Goal: Task Accomplishment & Management: Complete application form

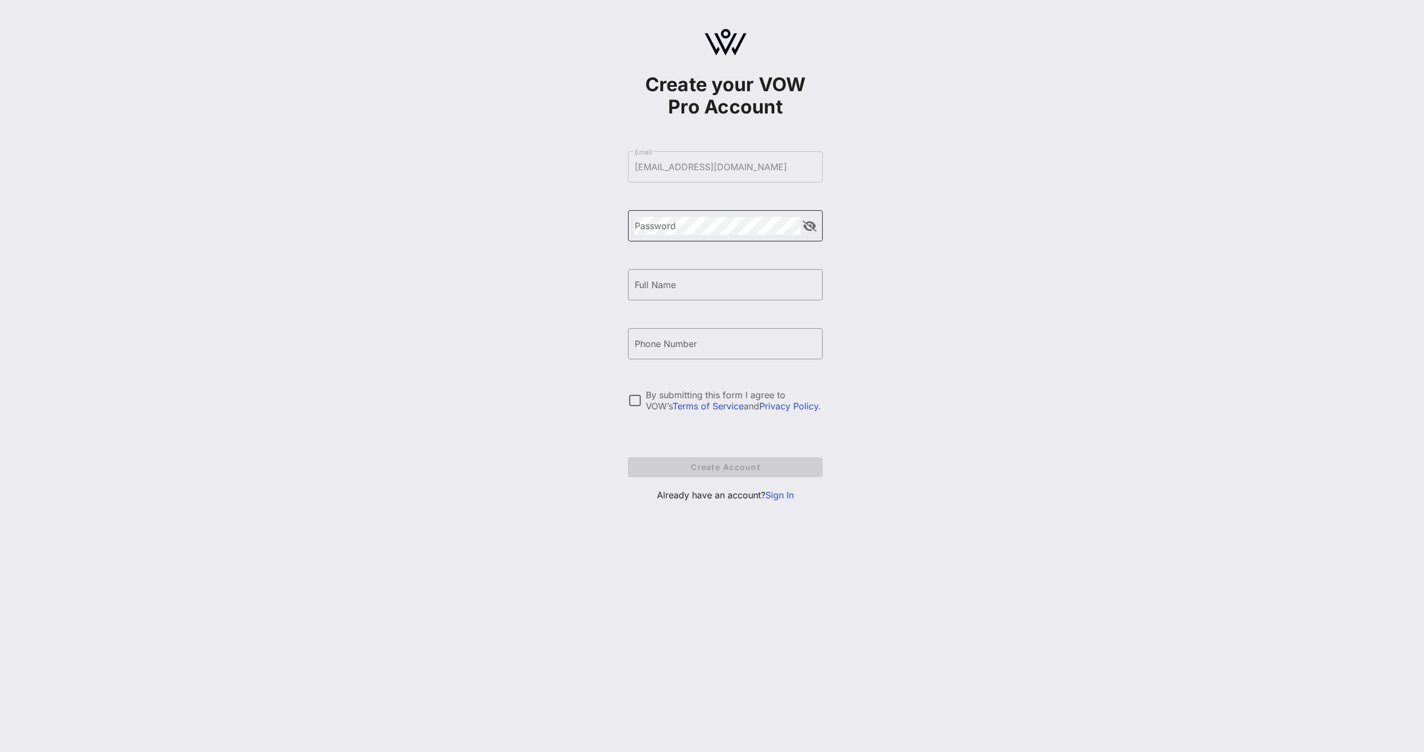
click at [694, 239] on div "Password" at bounding box center [718, 225] width 166 height 31
click at [708, 606] on div "Create your VOW Pro Account ​ Email [EMAIL_ADDRESS][DOMAIN_NAME] ​ Password ​ F…" at bounding box center [725, 376] width 1397 height 752
click at [767, 497] on link "Sign In" at bounding box center [779, 494] width 28 height 11
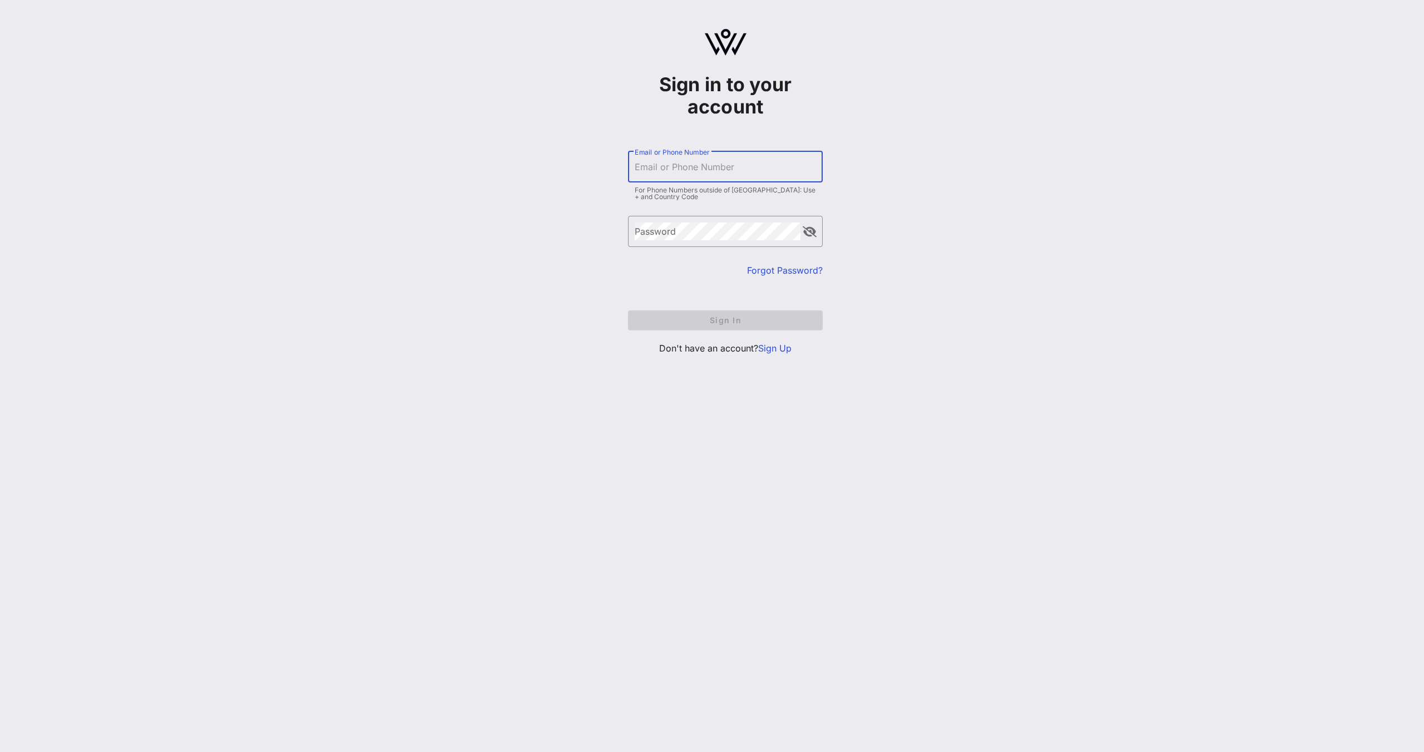
click at [674, 169] on input "Email or Phone Number" at bounding box center [725, 167] width 181 height 18
type input "[EMAIL_ADDRESS][DOMAIN_NAME]"
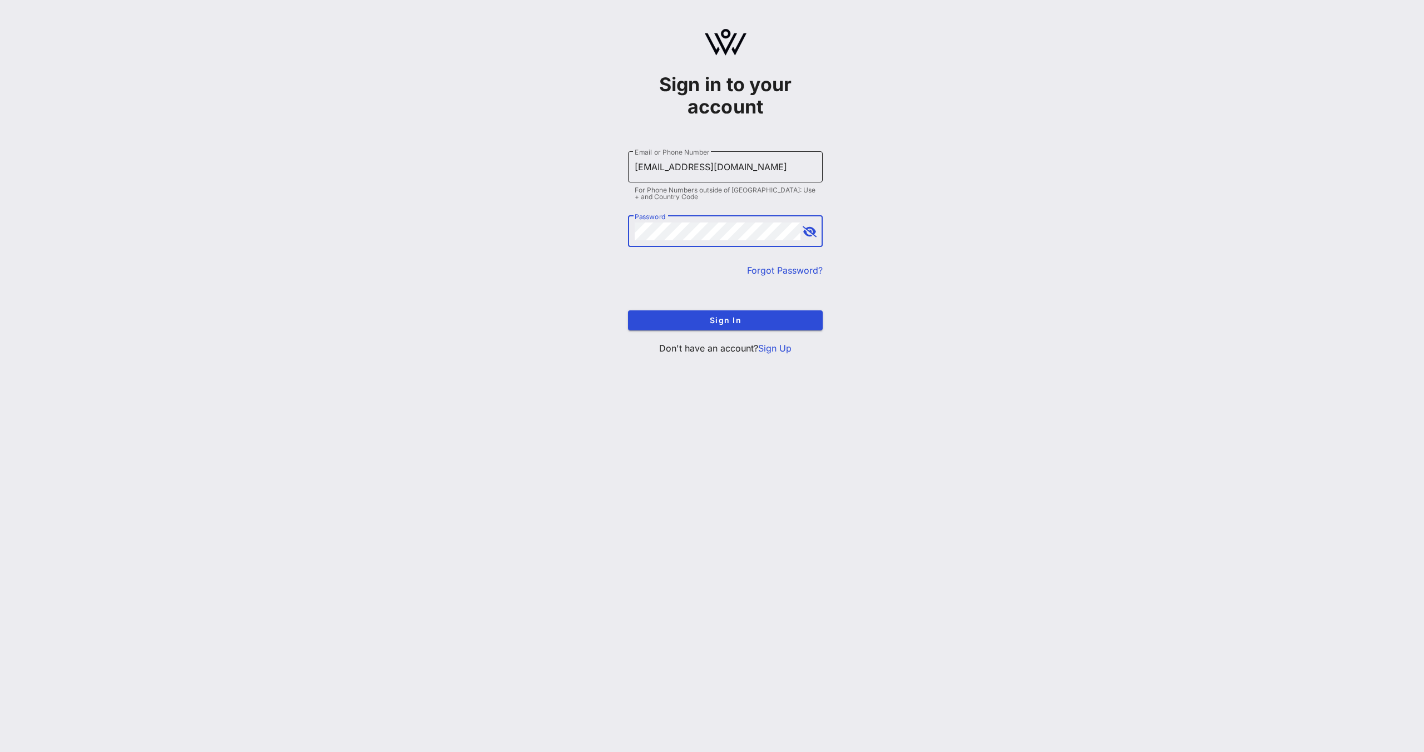
click at [628, 310] on button "Sign In" at bounding box center [725, 320] width 195 height 20
click at [808, 221] on button "append icon" at bounding box center [810, 226] width 14 height 11
click at [628, 305] on button "Sign In" at bounding box center [725, 315] width 195 height 20
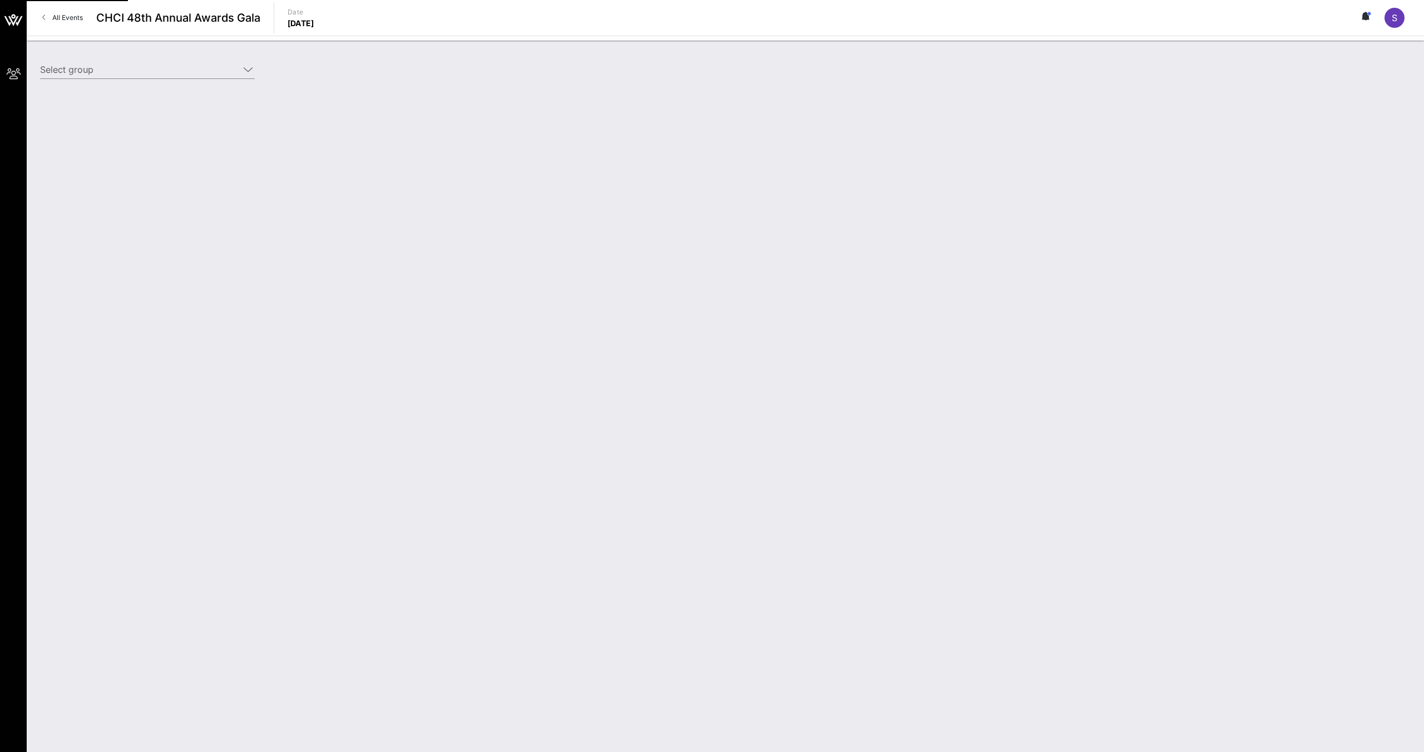
type input "ActBlue (ActBlue) [[PERSON_NAME], [EMAIL_ADDRESS][DOMAIN_NAME]]"
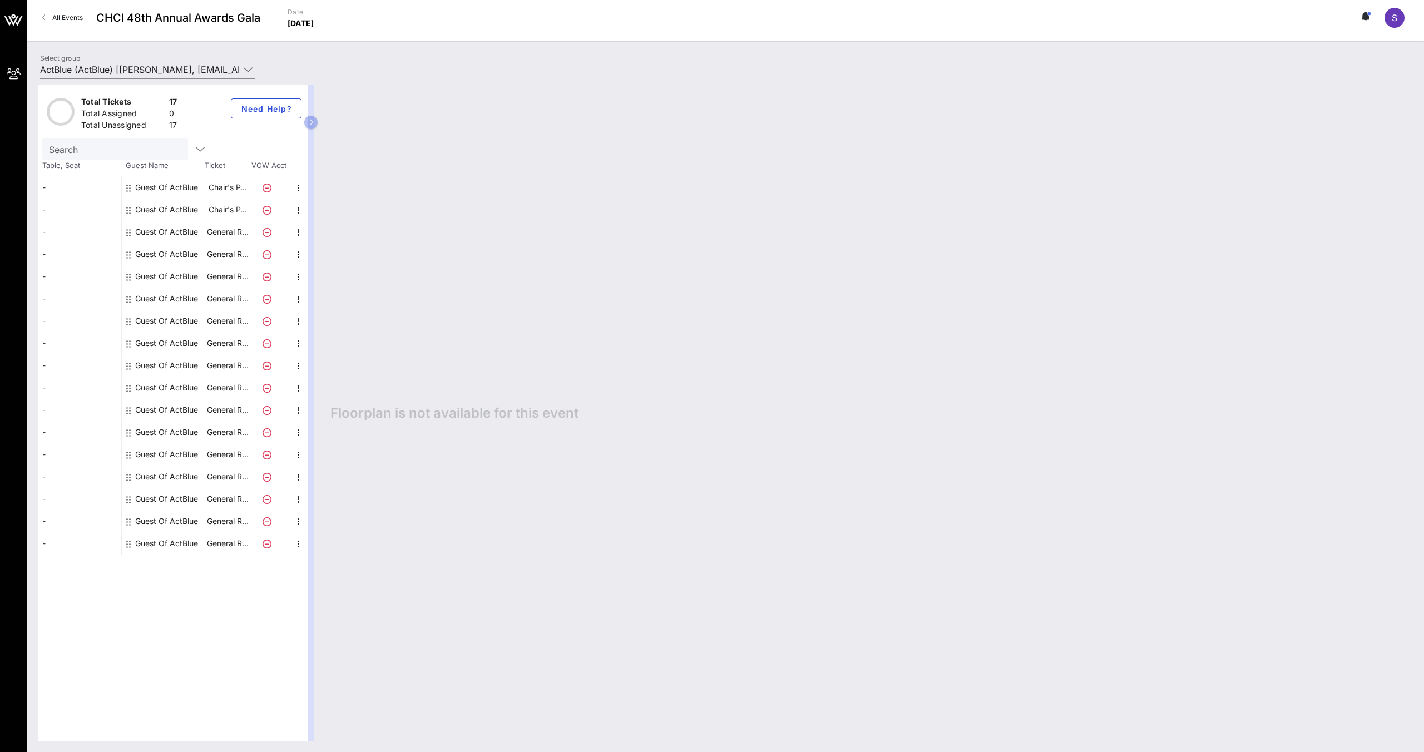
click at [217, 429] on p "General R…" at bounding box center [227, 432] width 44 height 22
click at [200, 195] on div "Guest Of ActBlue" at bounding box center [163, 187] width 83 height 22
click at [310, 125] on icon "button" at bounding box center [311, 122] width 5 height 7
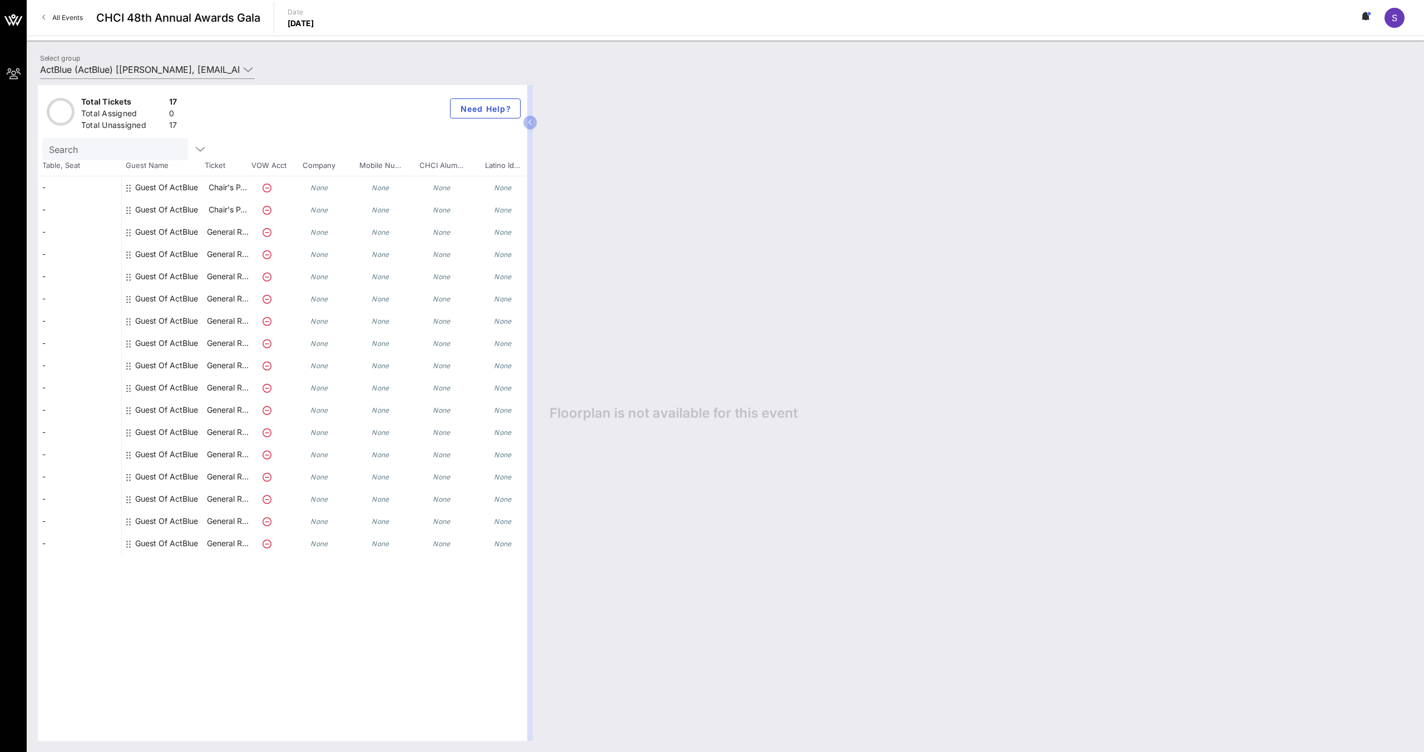
click at [321, 181] on div "None" at bounding box center [319, 187] width 61 height 22
click at [320, 191] on icon "None" at bounding box center [319, 188] width 18 height 8
click at [101, 199] on div "-" at bounding box center [79, 210] width 83 height 22
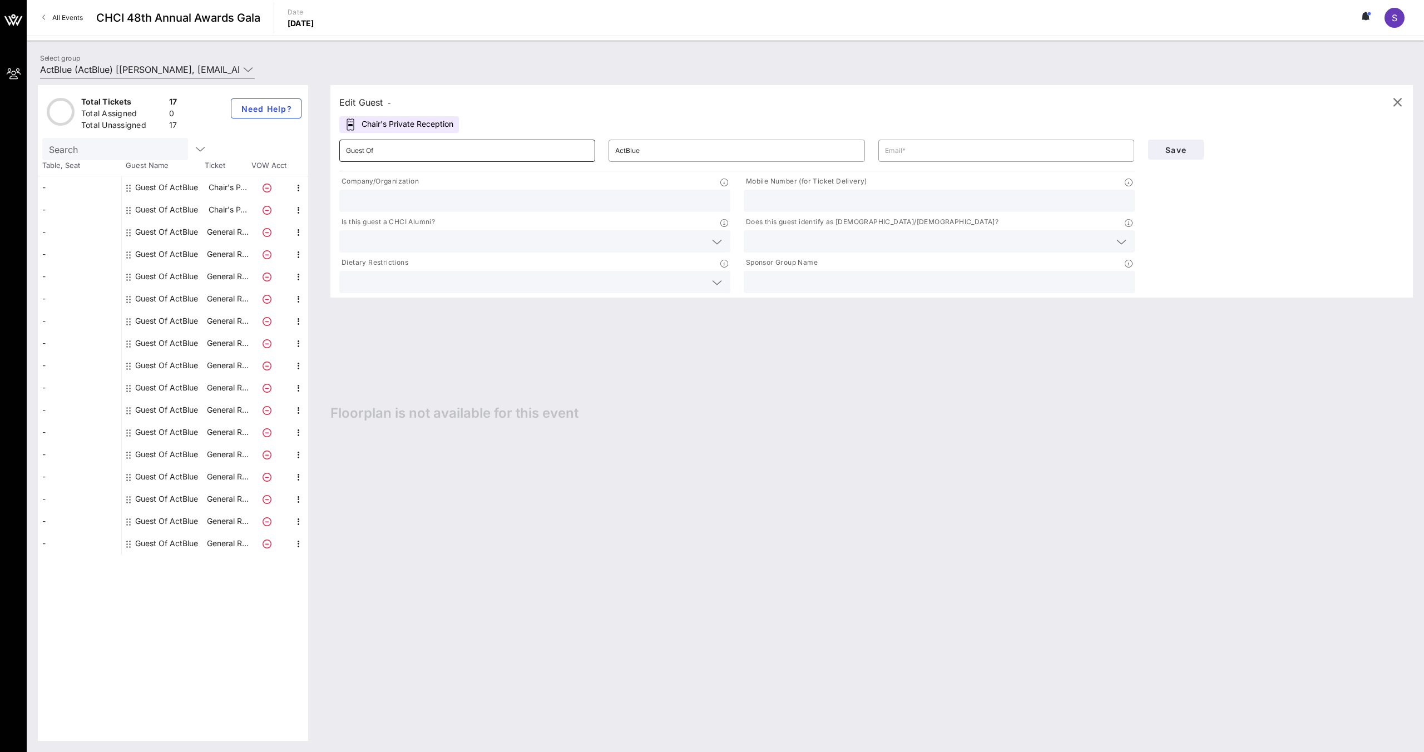
click at [409, 156] on input "Guest Of" at bounding box center [467, 151] width 243 height 18
click at [151, 370] on div "Guest Of ActBlue" at bounding box center [166, 365] width 63 height 22
click at [169, 365] on div "Guest Of ActBlue" at bounding box center [166, 365] width 63 height 22
click at [191, 243] on div "Guest Of ActBlue" at bounding box center [166, 254] width 63 height 22
click at [231, 233] on p "General R…" at bounding box center [227, 232] width 44 height 22
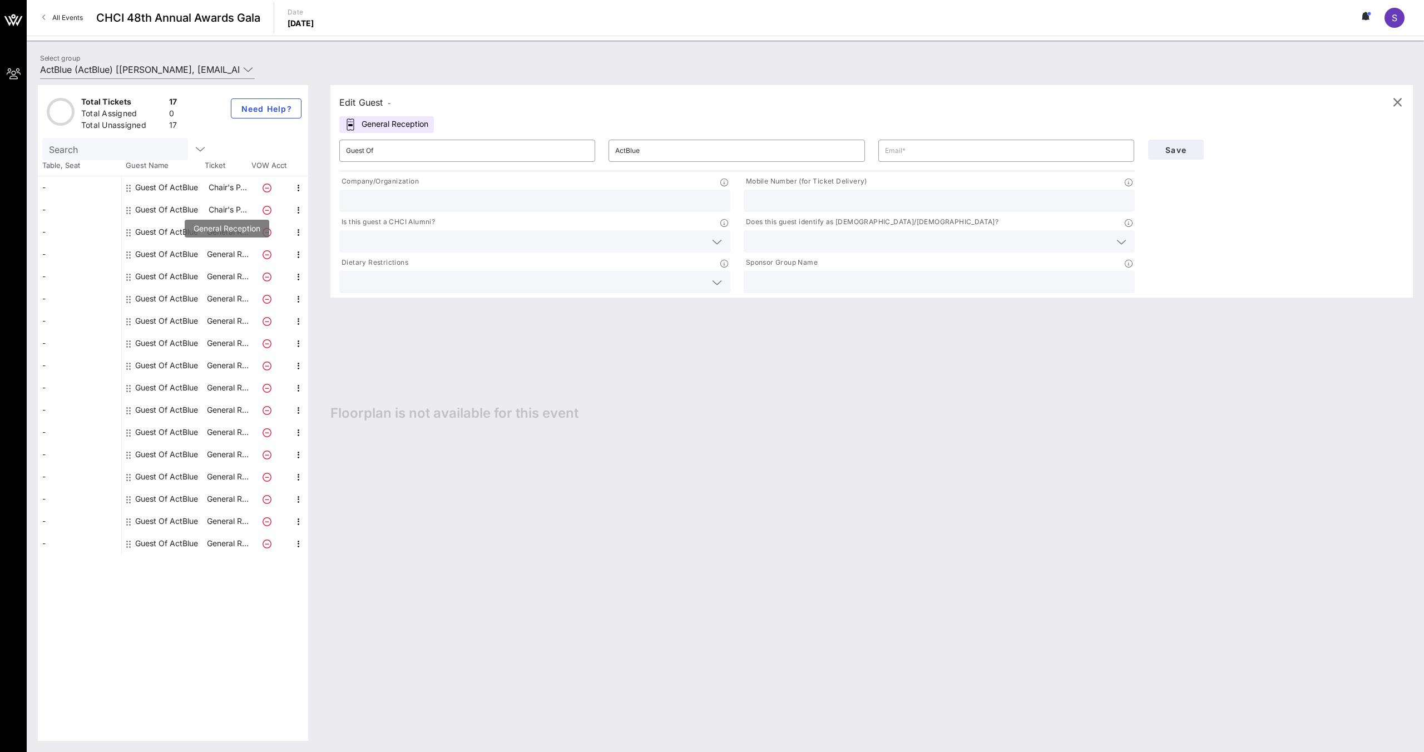
click at [229, 259] on p "General R…" at bounding box center [227, 254] width 44 height 22
click at [300, 184] on icon "button" at bounding box center [298, 187] width 13 height 13
click at [314, 192] on div "Edit" at bounding box center [326, 191] width 40 height 22
click at [641, 150] on input "ActBlue" at bounding box center [736, 151] width 243 height 18
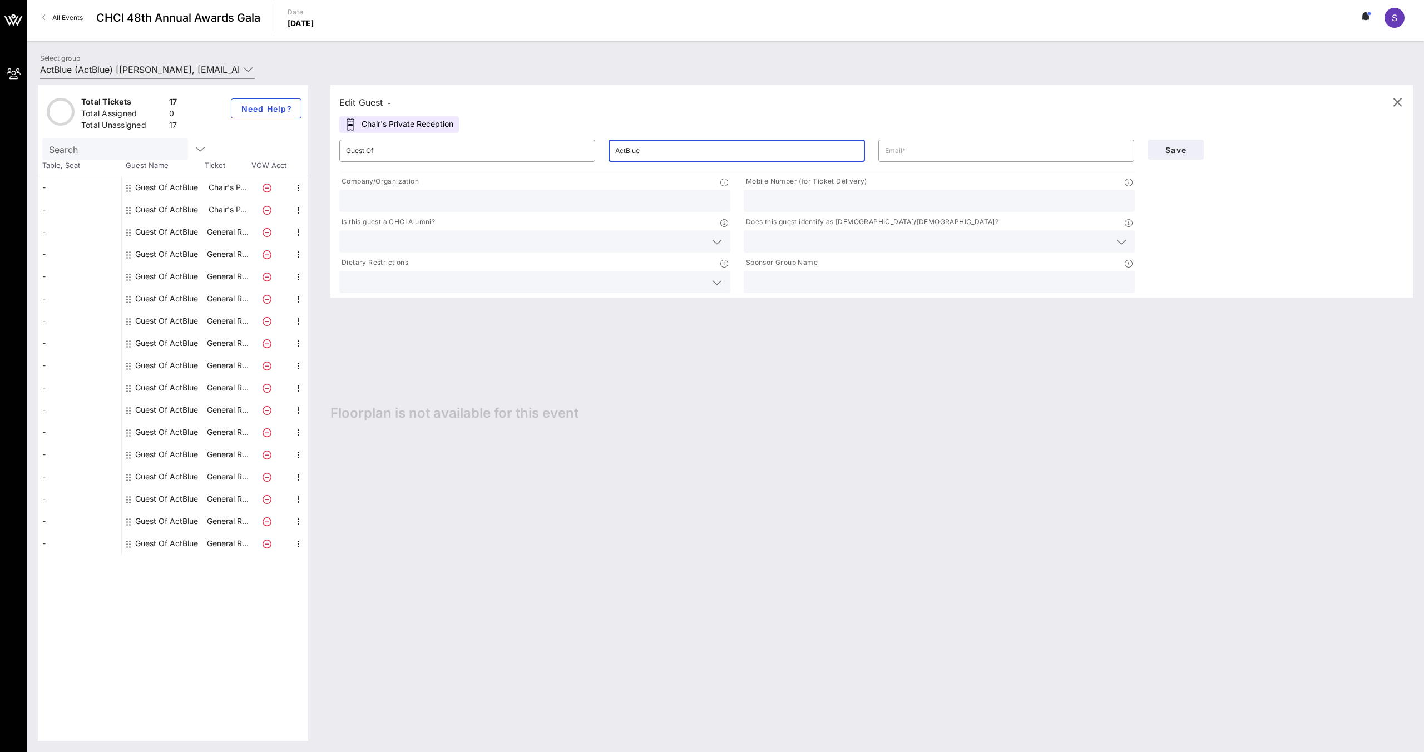
click at [641, 150] on input "ActBlue" at bounding box center [736, 151] width 243 height 18
click at [212, 194] on p "Chair's P…" at bounding box center [227, 187] width 44 height 22
click at [405, 156] on input "Guest Of" at bounding box center [467, 151] width 243 height 18
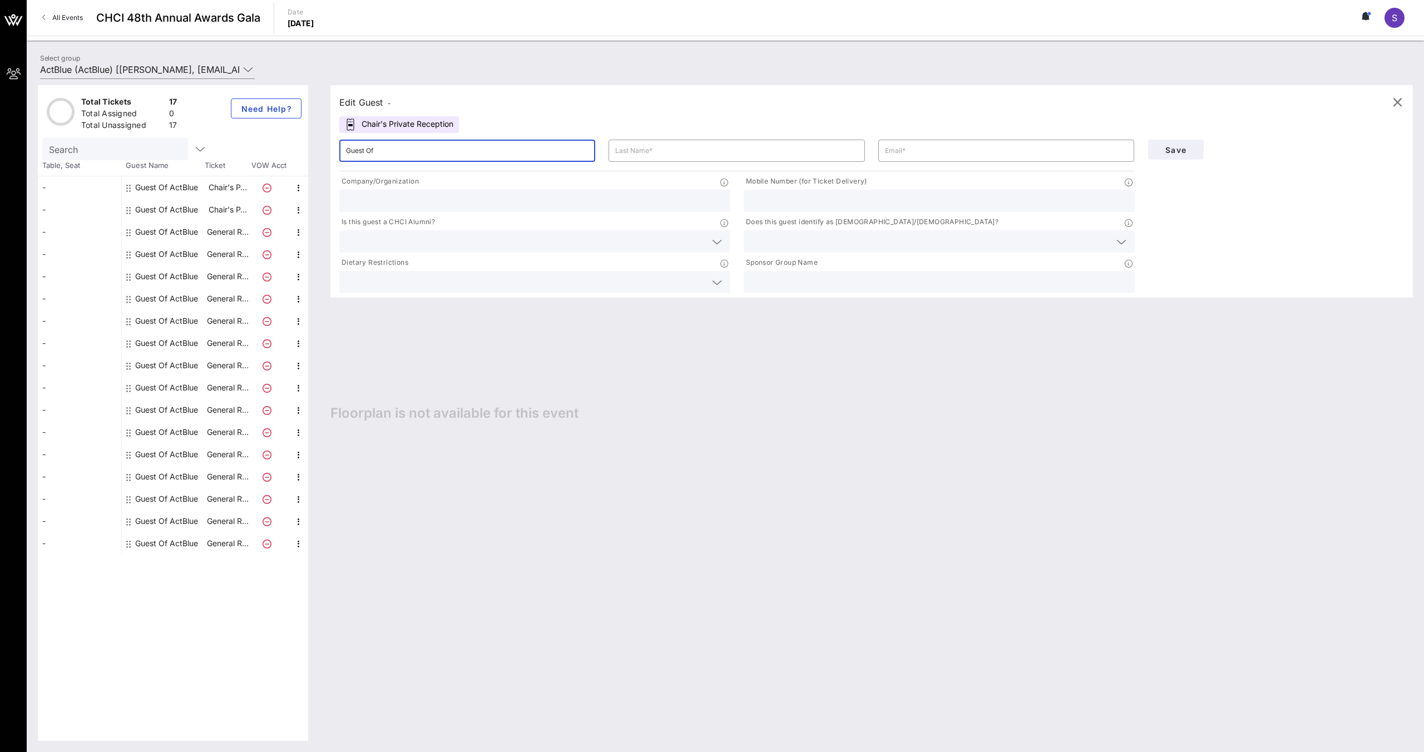
click at [405, 156] on input "Guest Of" at bounding box center [467, 151] width 243 height 18
click at [249, 71] on icon at bounding box center [248, 69] width 10 height 13
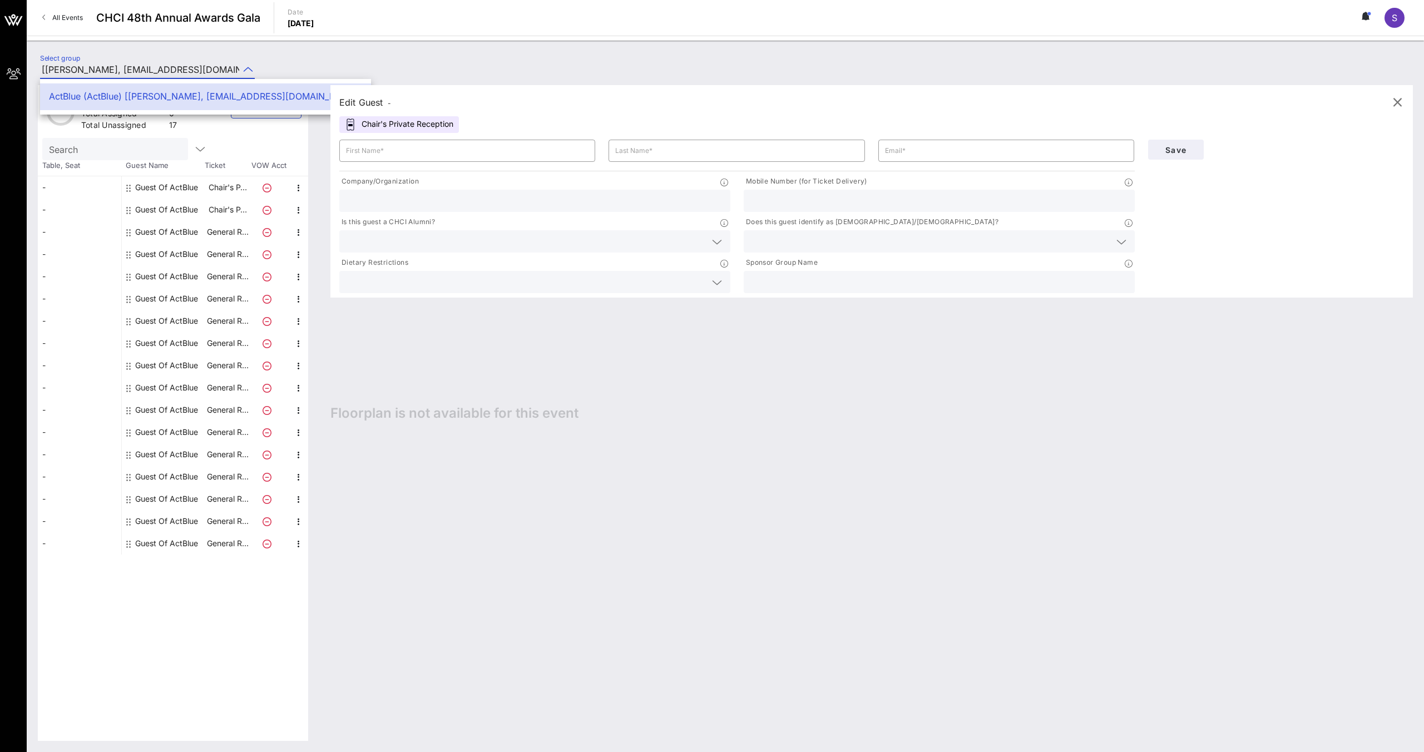
click at [249, 71] on icon at bounding box center [248, 69] width 10 height 13
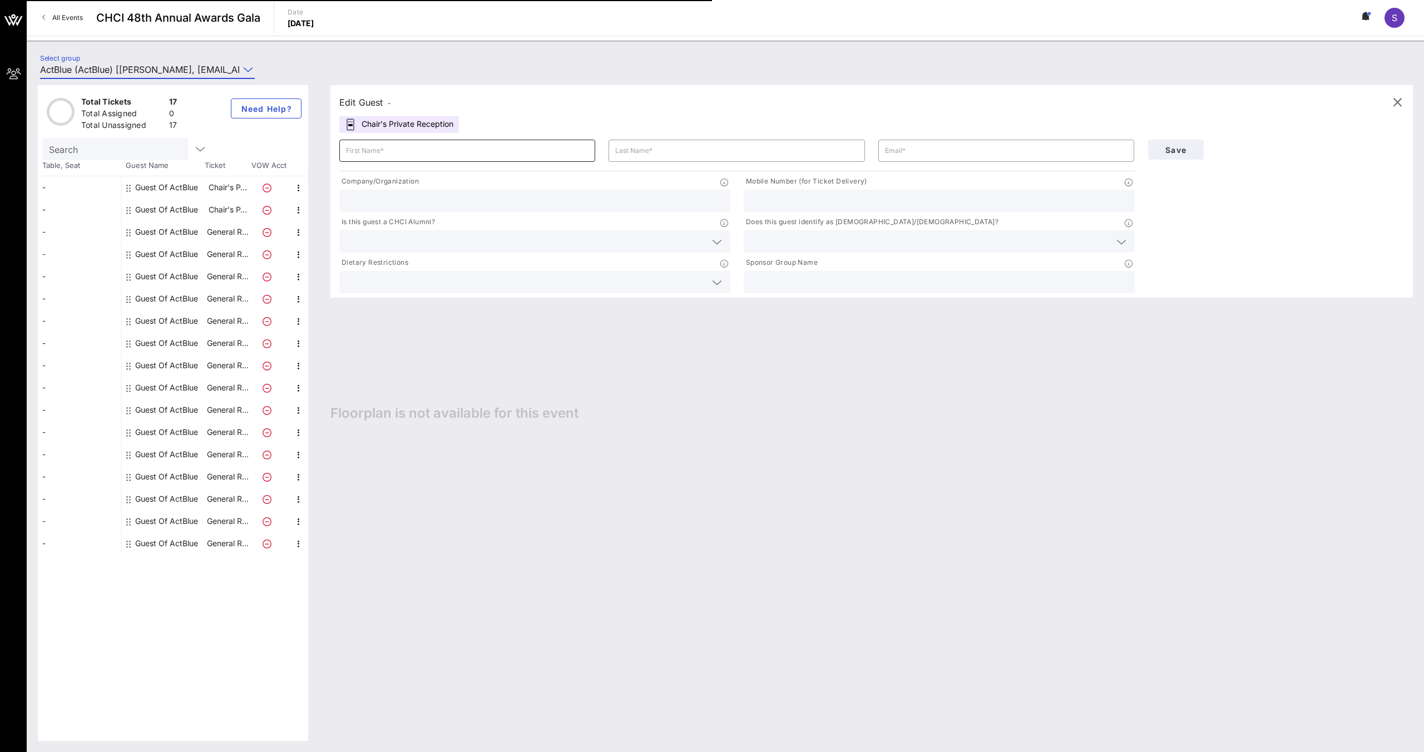
click at [446, 150] on input "text" at bounding box center [467, 151] width 243 height 18
paste input "[PERSON_NAME]"
drag, startPoint x: 428, startPoint y: 150, endPoint x: 368, endPoint y: 147, distance: 60.1
click at [368, 147] on input "[PERSON_NAME]" at bounding box center [467, 151] width 243 height 18
type input "[PERSON_NAME]"
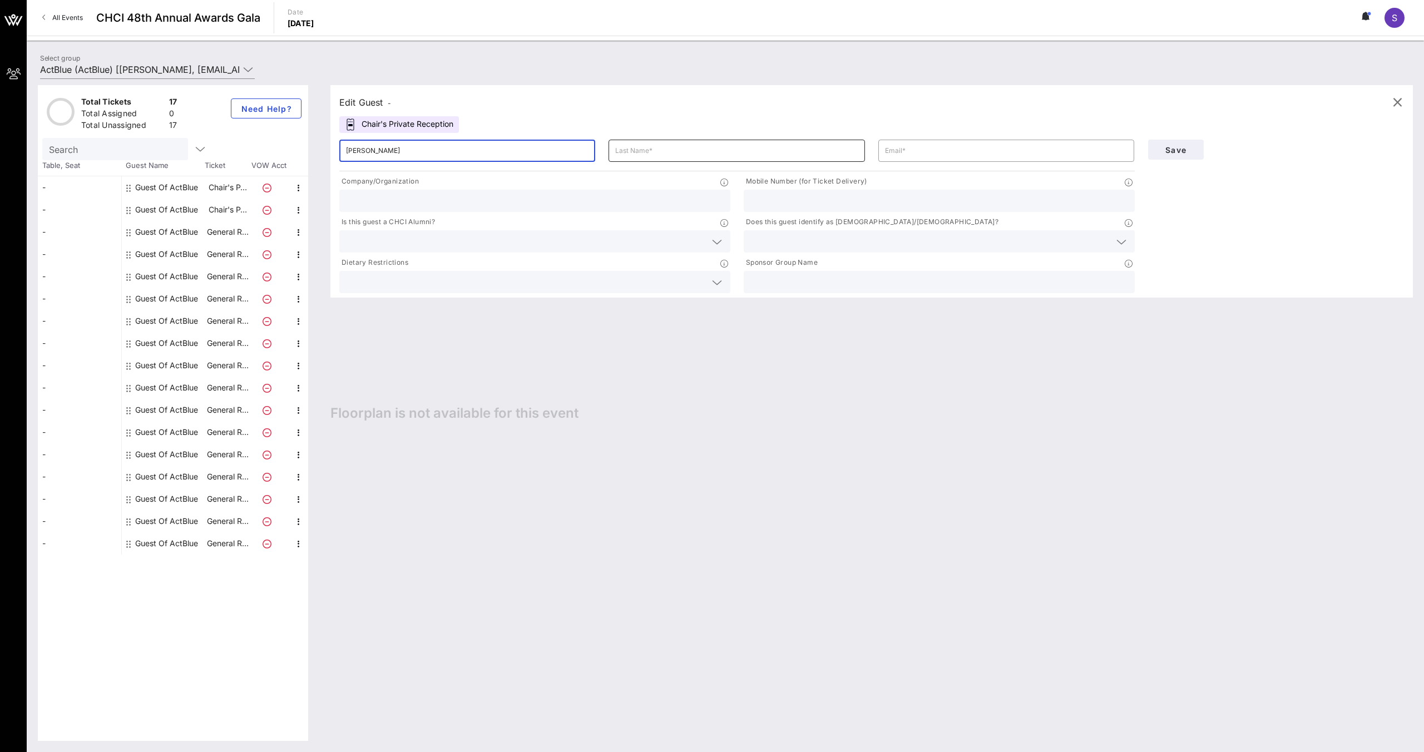
click at [634, 150] on input "text" at bounding box center [736, 151] width 243 height 18
paste input "[PERSON_NAME]"
type input "[PERSON_NAME]"
click at [906, 153] on input "text" at bounding box center [1006, 151] width 243 height 18
paste input "[EMAIL_ADDRESS][DOMAIN_NAME]"
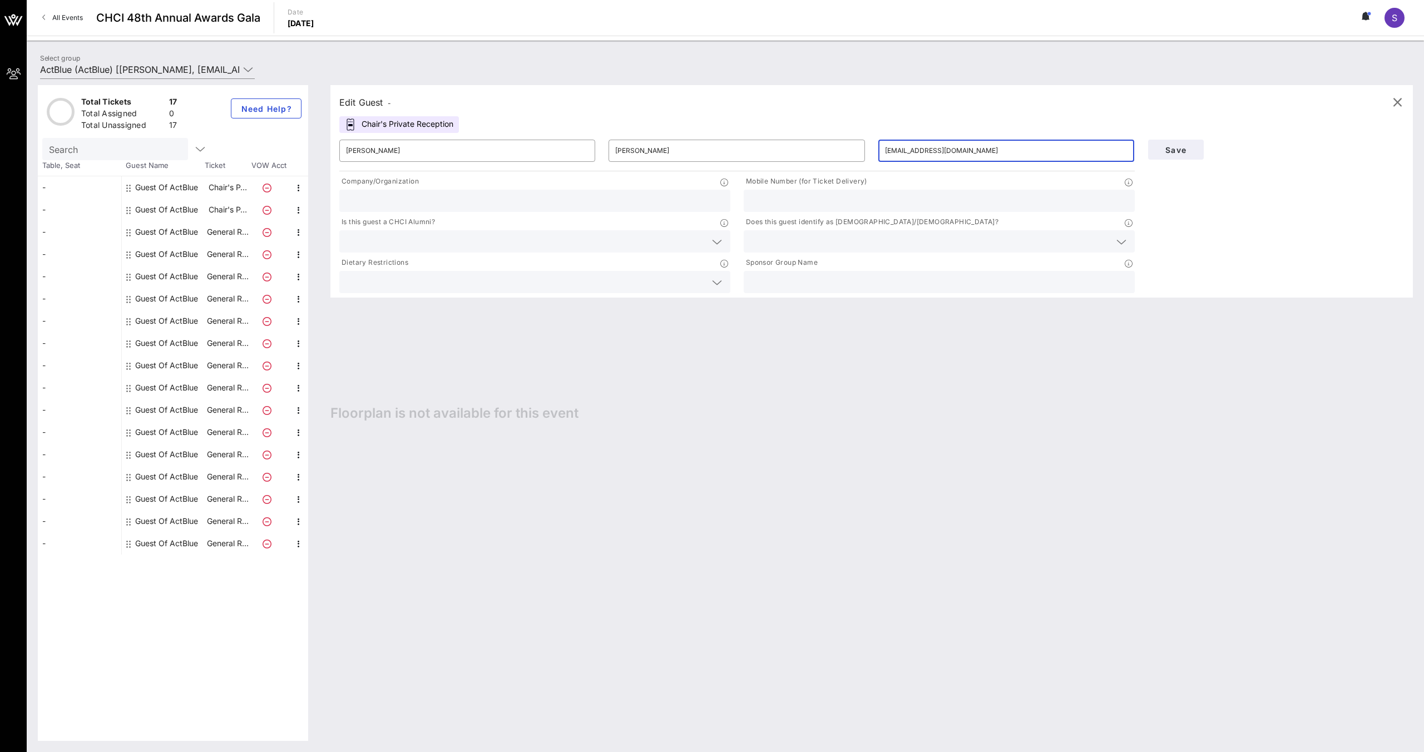
type input "[EMAIL_ADDRESS][DOMAIN_NAME]"
click at [504, 197] on input "text" at bounding box center [535, 201] width 378 height 14
type input "ActBlue"
click at [565, 245] on input "text" at bounding box center [526, 241] width 360 height 14
click at [671, 274] on div "No" at bounding box center [534, 268] width 391 height 22
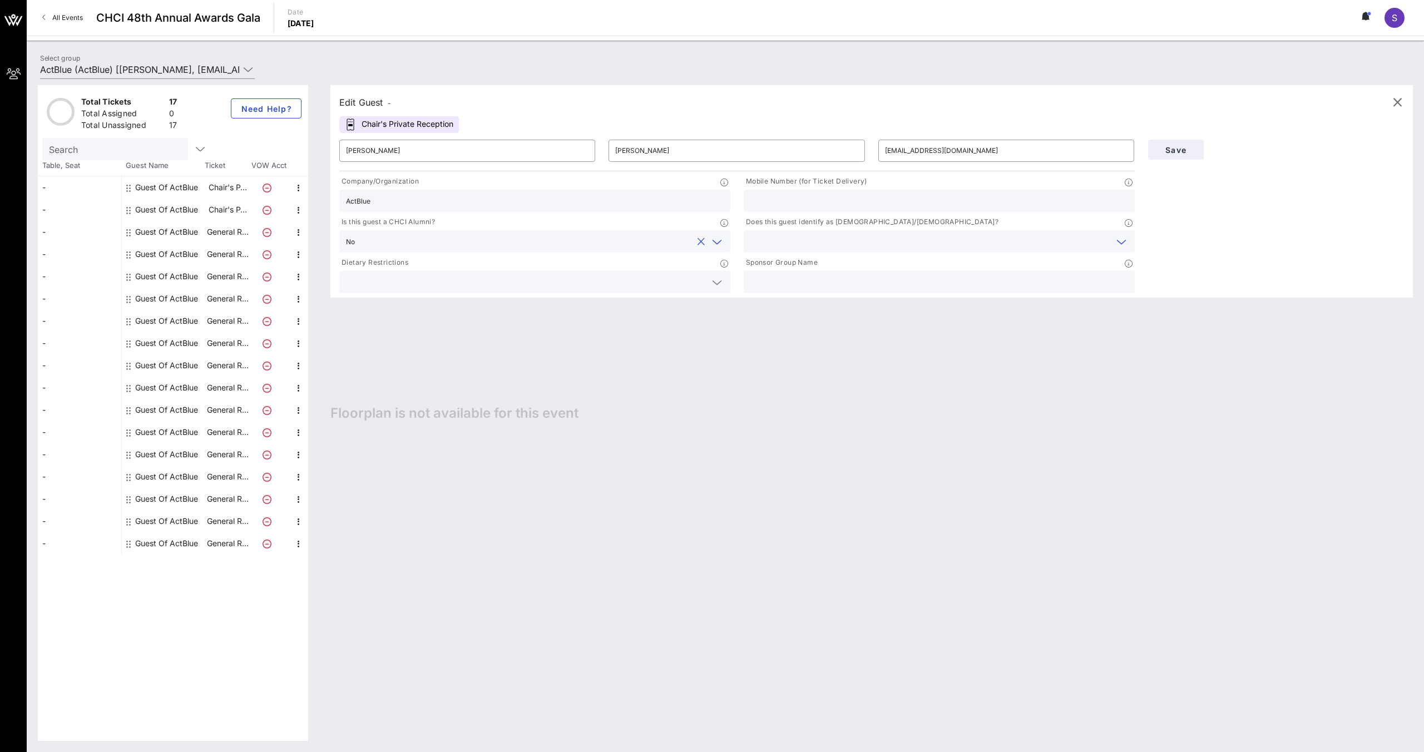
click at [786, 238] on input "text" at bounding box center [930, 241] width 360 height 14
click at [783, 274] on div "No" at bounding box center [939, 268] width 391 height 22
click at [809, 281] on input "text" at bounding box center [939, 282] width 378 height 14
click at [680, 288] on input "text" at bounding box center [526, 282] width 360 height 14
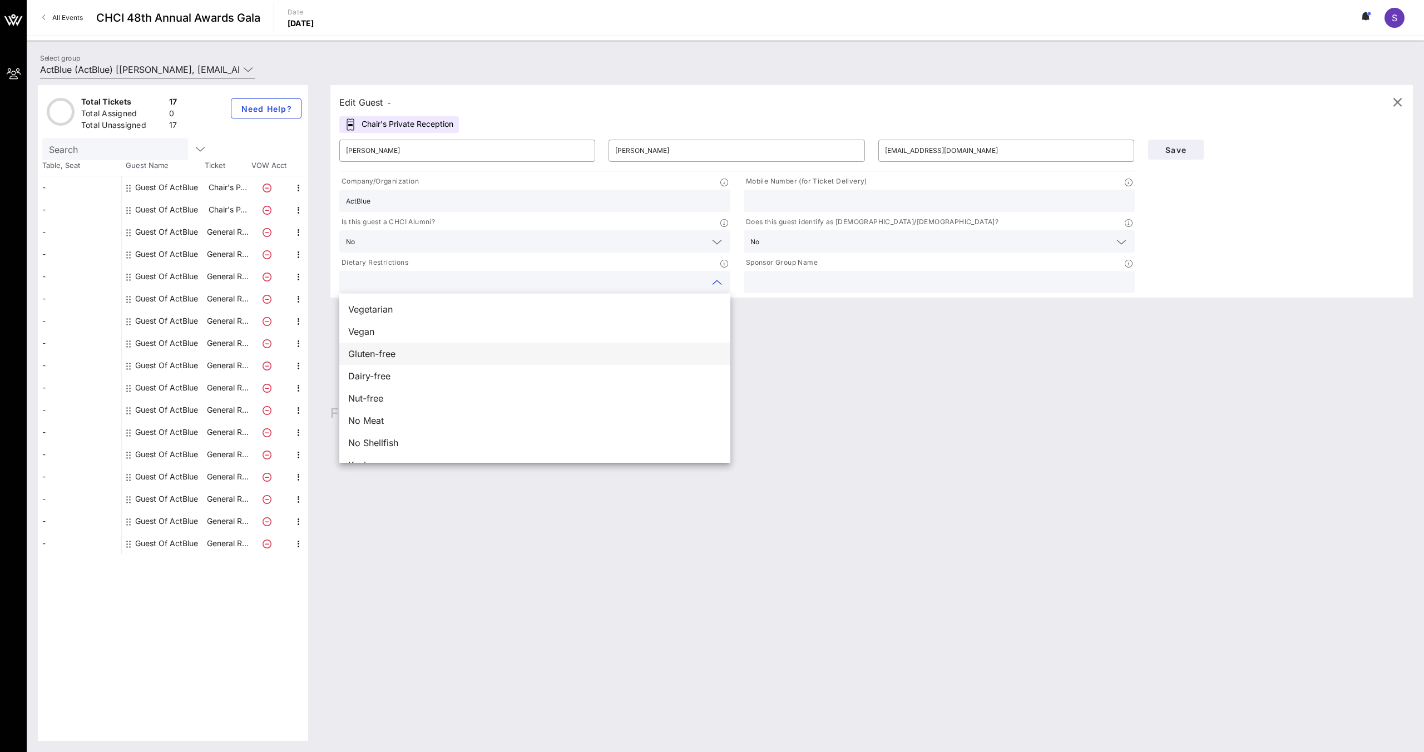
scroll to position [18, 0]
click at [951, 396] on div "Edit Guest - Chair's Private Reception ​ [PERSON_NAME] ​ [PERSON_NAME] ​ [EMAIL…" at bounding box center [866, 413] width 1094 height 656
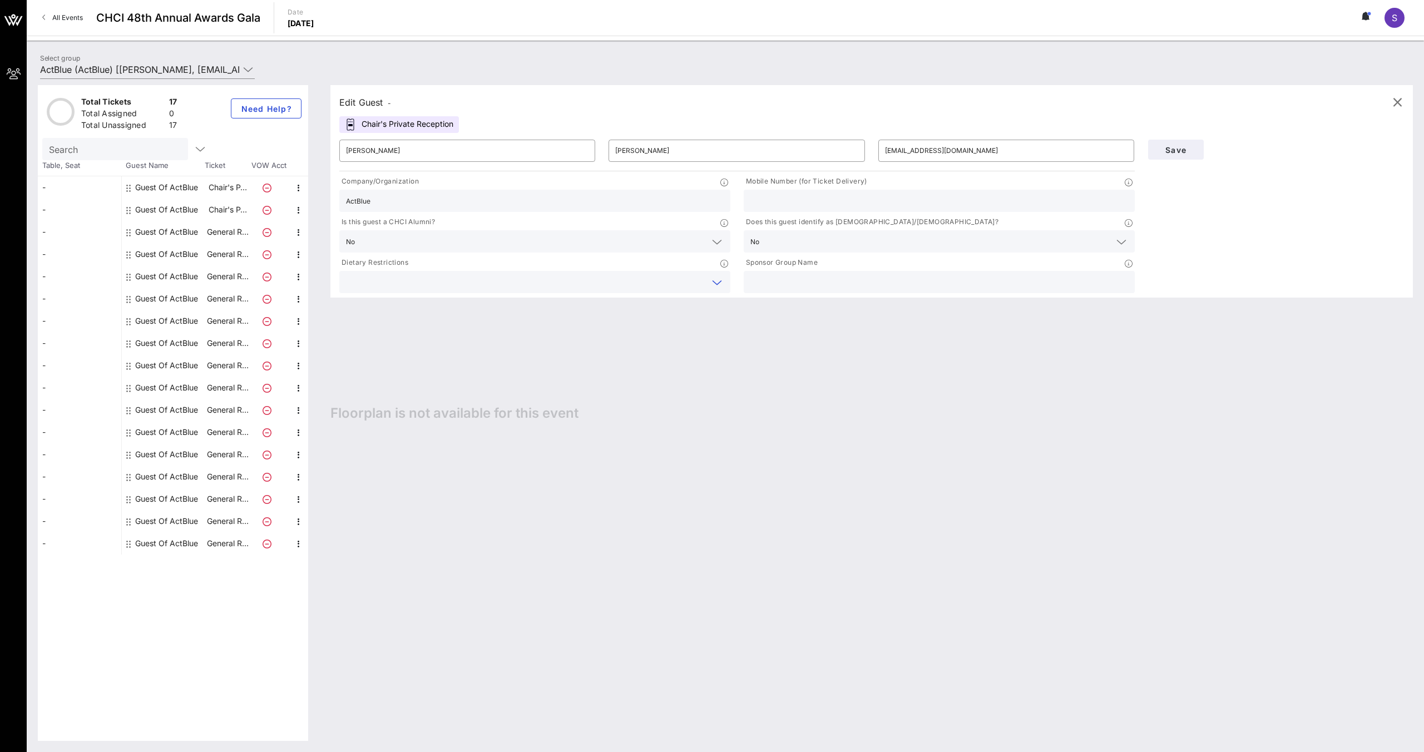
click at [389, 101] on div "Edit Guest -" at bounding box center [365, 103] width 52 height 16
click at [150, 210] on div "Guest Of ActBlue" at bounding box center [166, 210] width 63 height 22
type input "Guest Of"
type input "ActBlue"
click at [152, 190] on div "Guest Of ActBlue" at bounding box center [166, 187] width 63 height 22
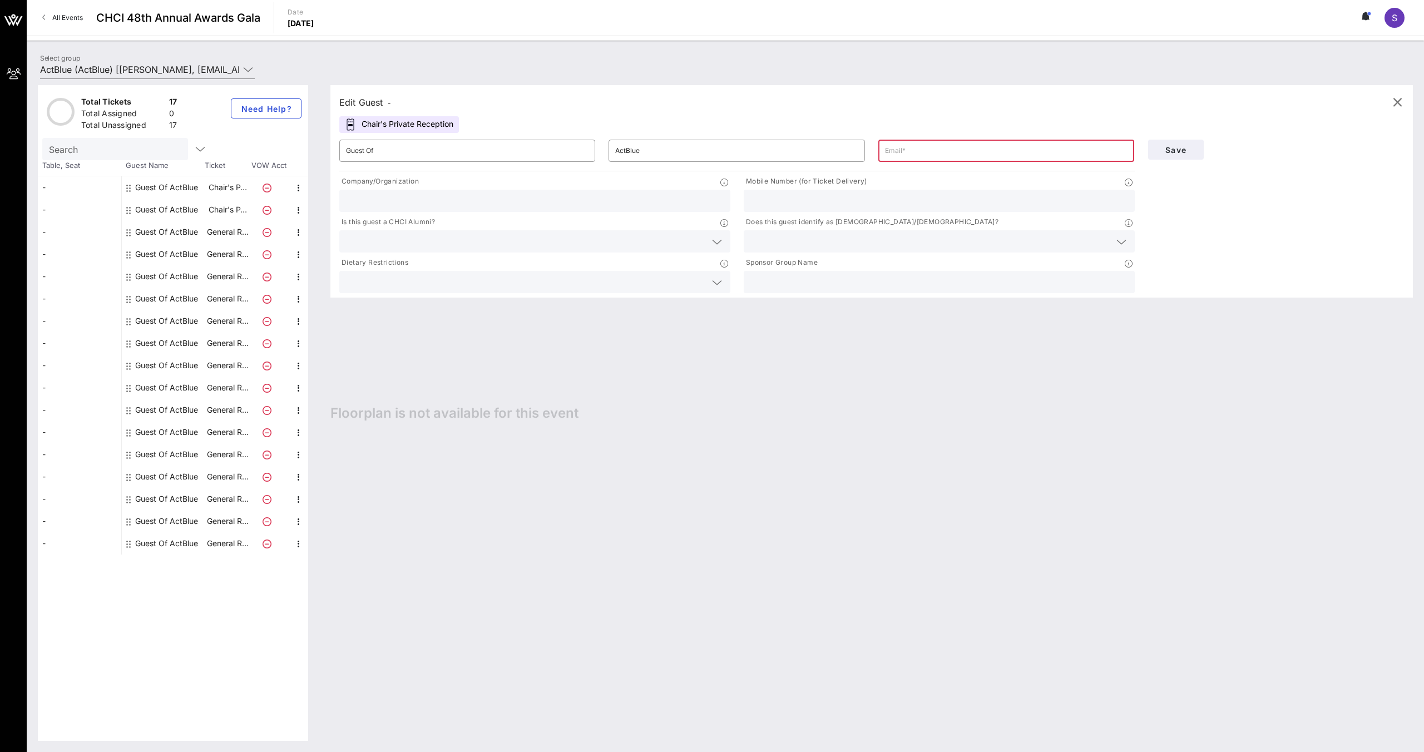
click at [199, 188] on div "Guest Of ActBlue" at bounding box center [163, 187] width 83 height 22
click at [301, 187] on icon "button" at bounding box center [298, 187] width 13 height 13
click at [319, 195] on div "Edit" at bounding box center [326, 191] width 22 height 9
click at [298, 184] on icon "button" at bounding box center [298, 187] width 13 height 13
click at [297, 191] on icon "button" at bounding box center [298, 187] width 13 height 13
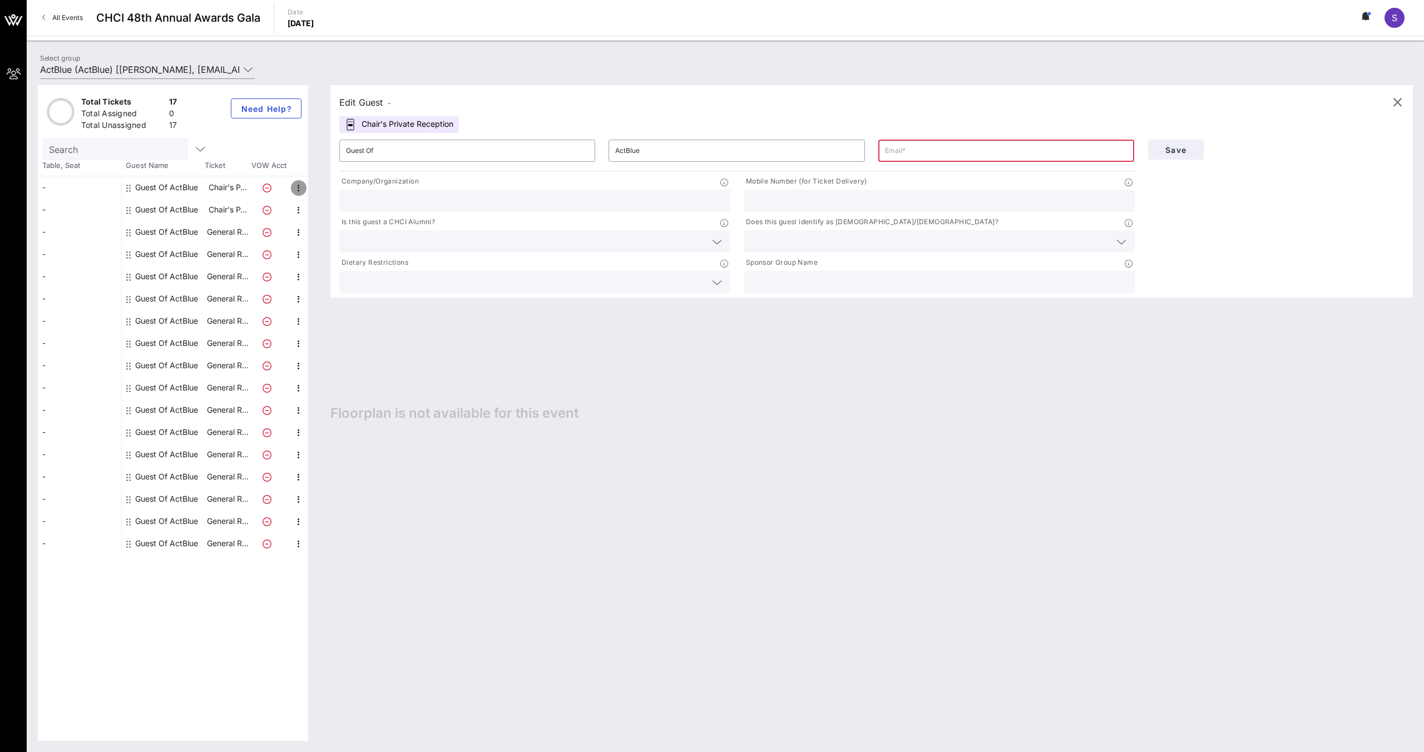
click at [305, 185] on span "button" at bounding box center [299, 187] width 16 height 13
click at [323, 194] on div "Edit" at bounding box center [326, 191] width 22 height 9
click at [411, 150] on input "Guest Of" at bounding box center [467, 151] width 243 height 18
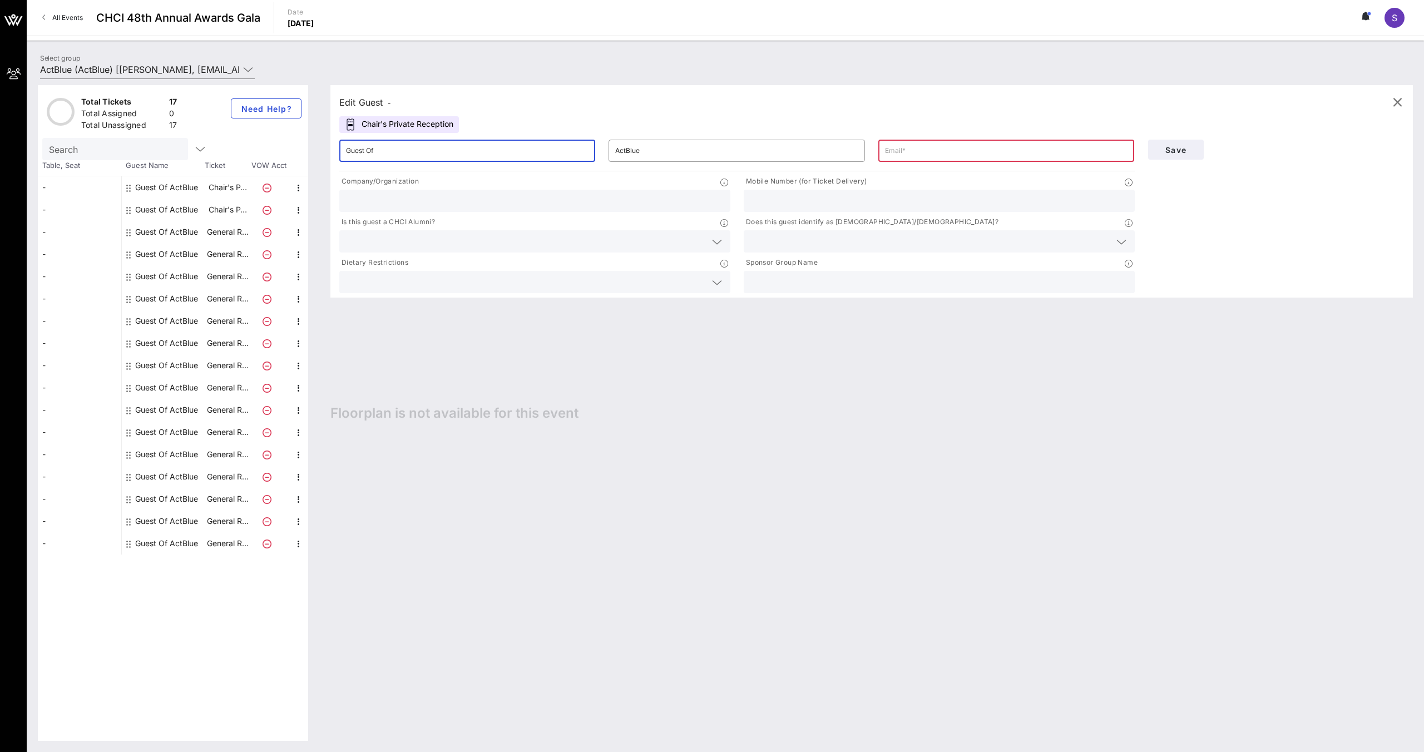
click at [411, 150] on input "Guest Of" at bounding box center [467, 151] width 243 height 18
type input "[PERSON_NAME]"
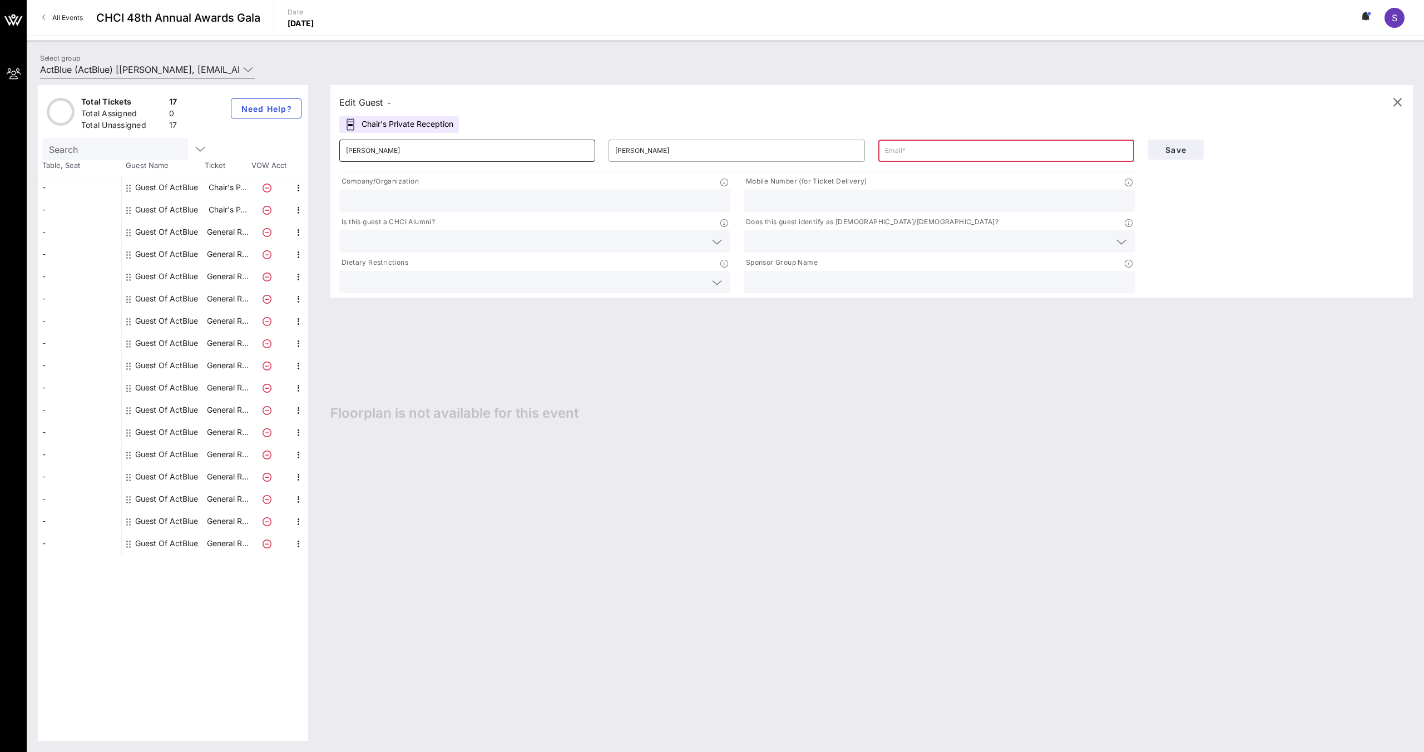
paste input "[EMAIL_ADDRESS][DOMAIN_NAME]"
type input "[EMAIL_ADDRESS][DOMAIN_NAME]"
click at [550, 194] on input "text" at bounding box center [535, 201] width 378 height 14
type input "ActBlue"
click at [590, 246] on input "text" at bounding box center [526, 241] width 360 height 14
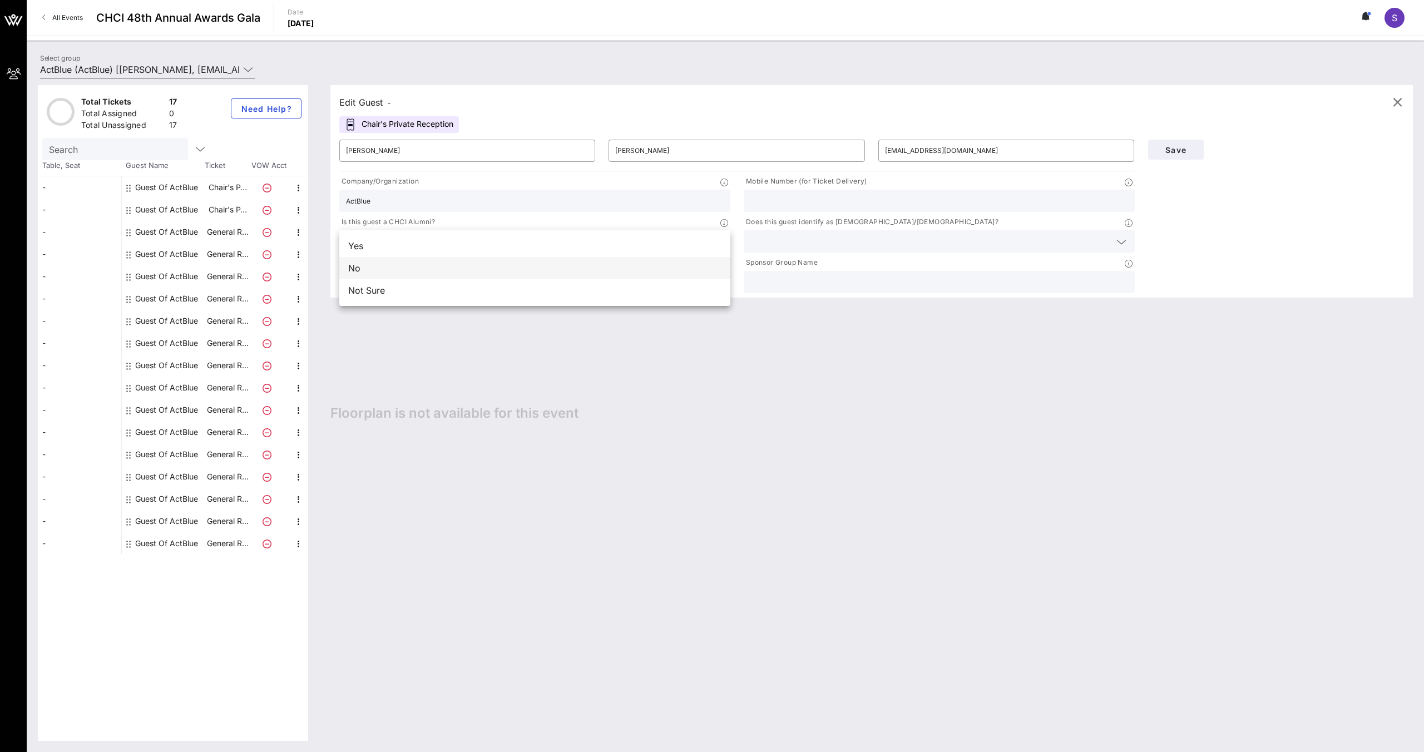
click at [563, 263] on div "No" at bounding box center [534, 268] width 391 height 22
click at [575, 277] on input "text" at bounding box center [526, 282] width 360 height 14
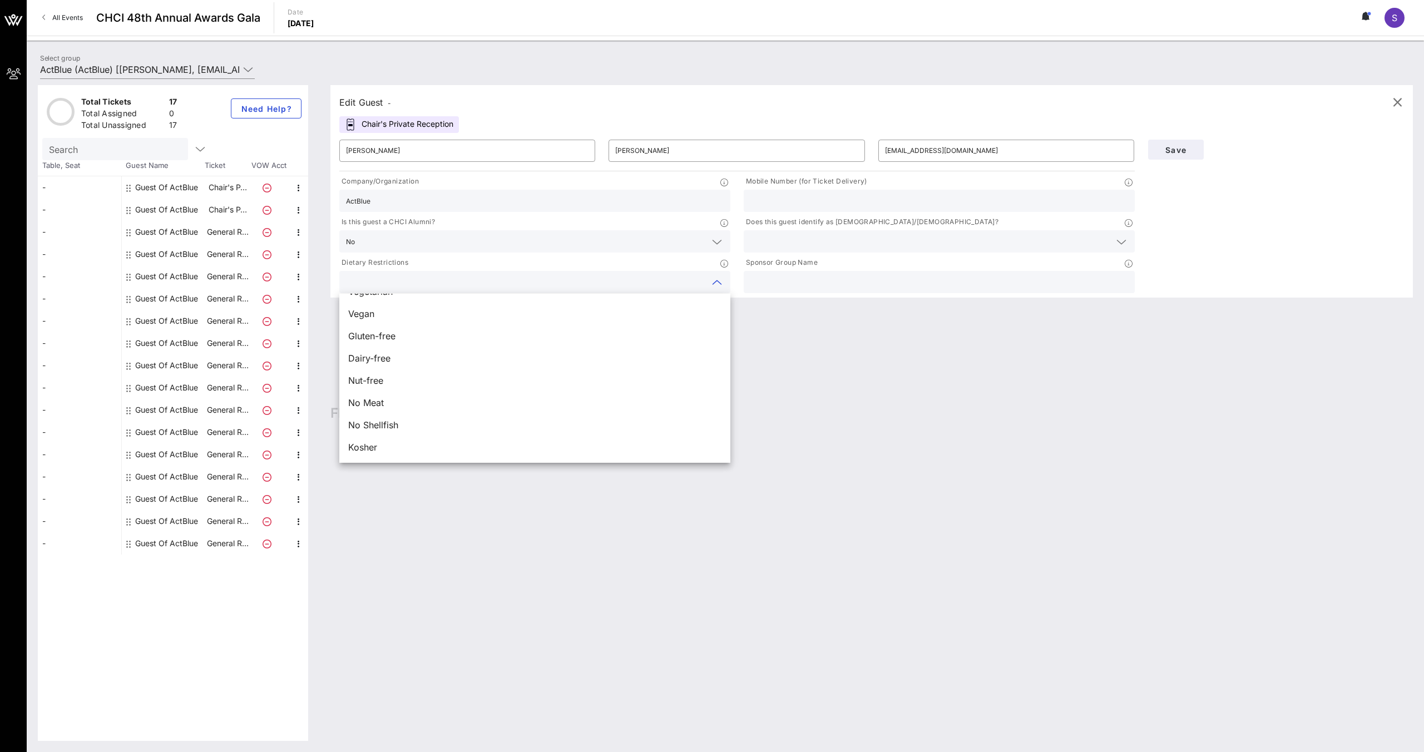
click at [819, 198] on input "text" at bounding box center [939, 201] width 378 height 14
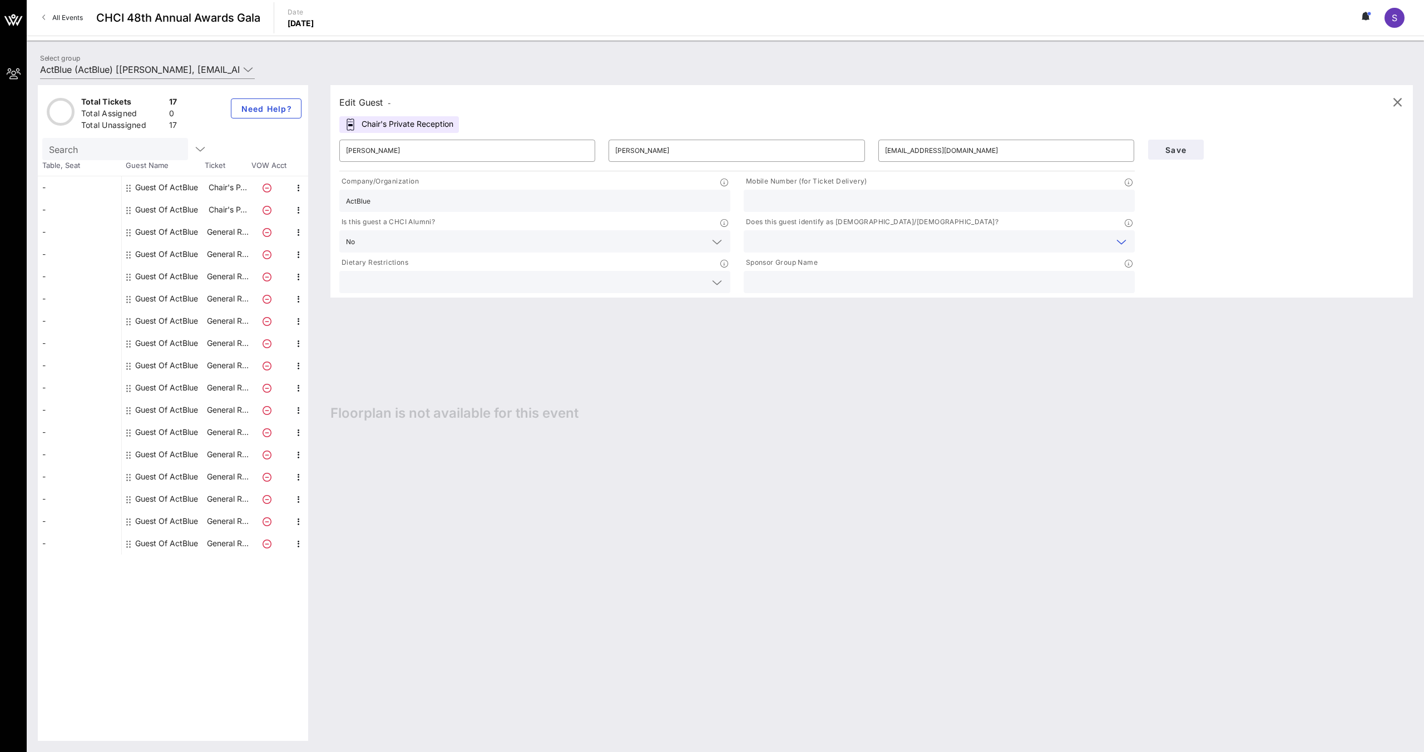
click at [1081, 238] on input "text" at bounding box center [930, 241] width 360 height 14
click at [1033, 274] on div "No" at bounding box center [939, 268] width 391 height 22
click at [1033, 275] on input "text" at bounding box center [939, 282] width 378 height 14
type input "ActBlue"
click at [1178, 154] on button "Save" at bounding box center [1176, 150] width 56 height 20
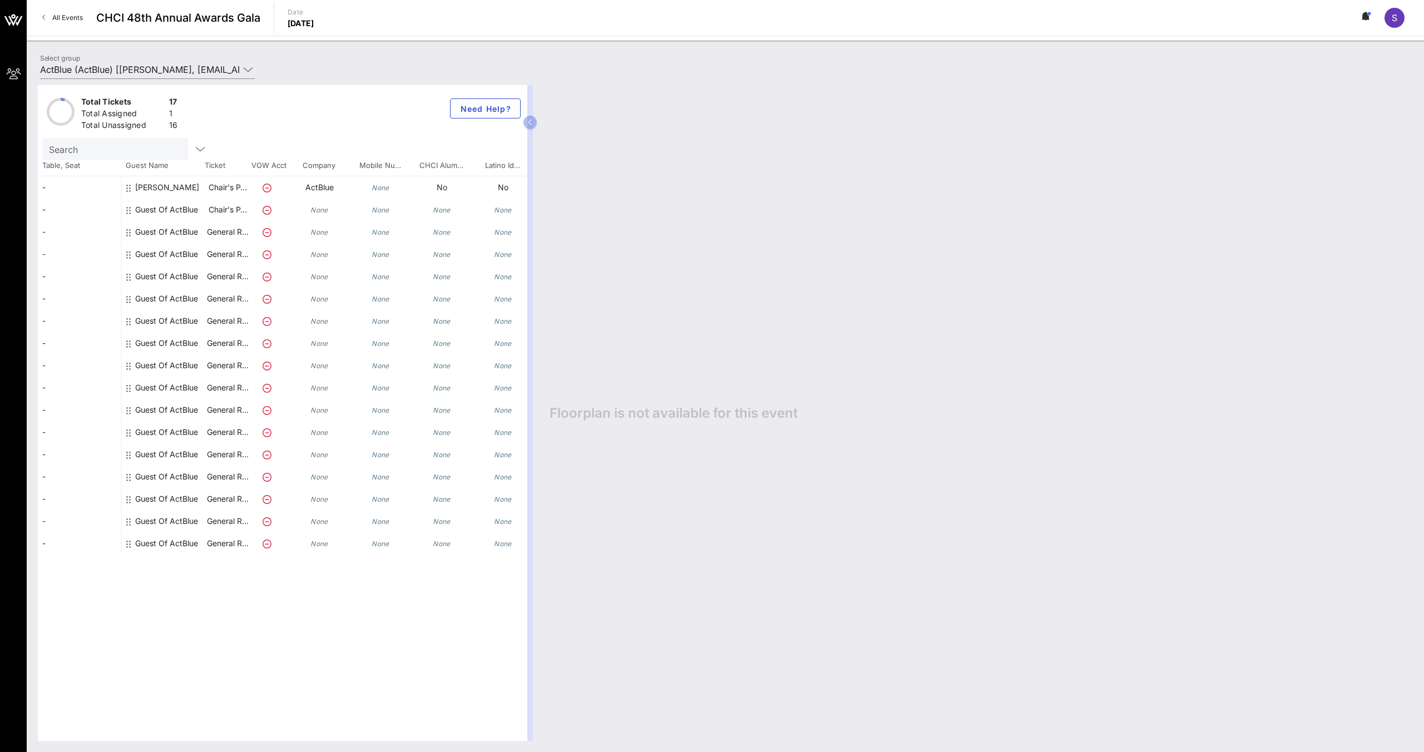
click at [178, 216] on div "Guest Of ActBlue" at bounding box center [166, 210] width 63 height 22
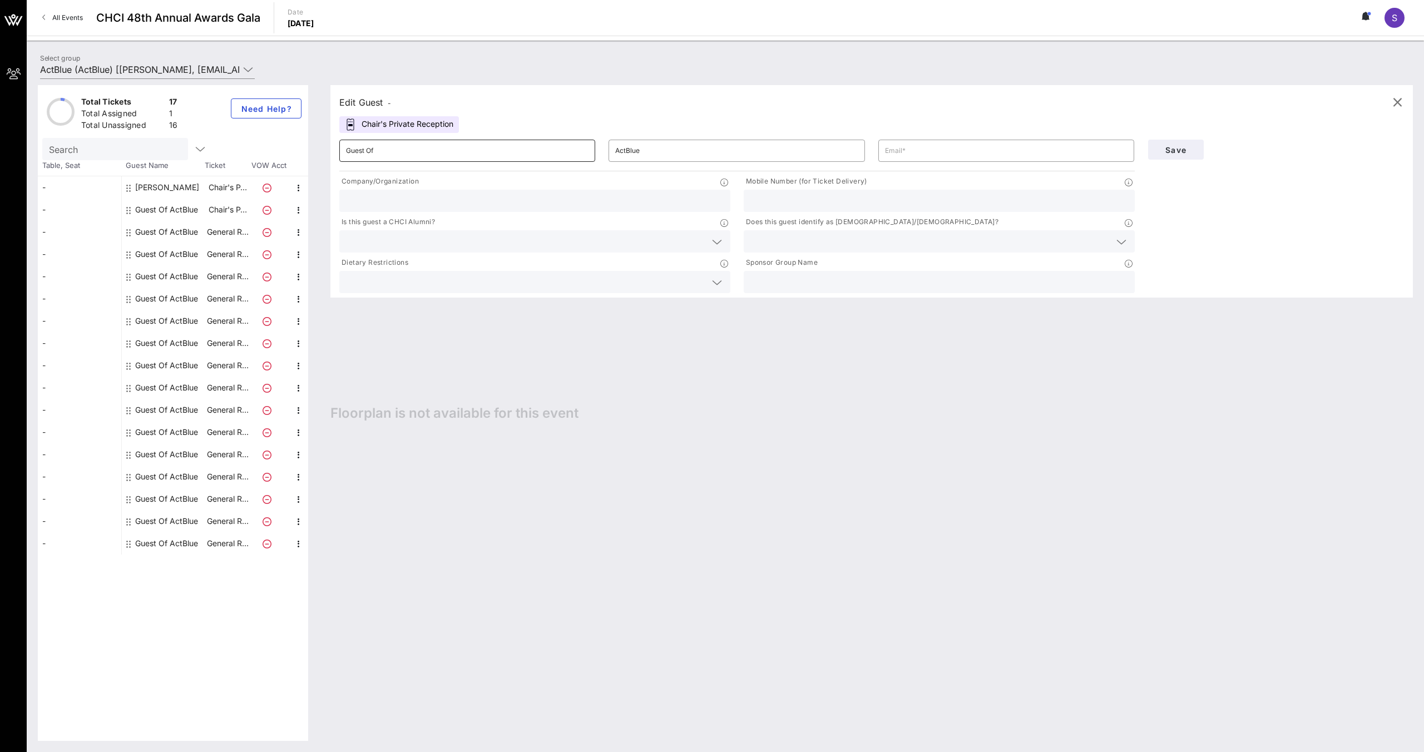
click at [429, 155] on input "Guest Of" at bounding box center [467, 151] width 243 height 18
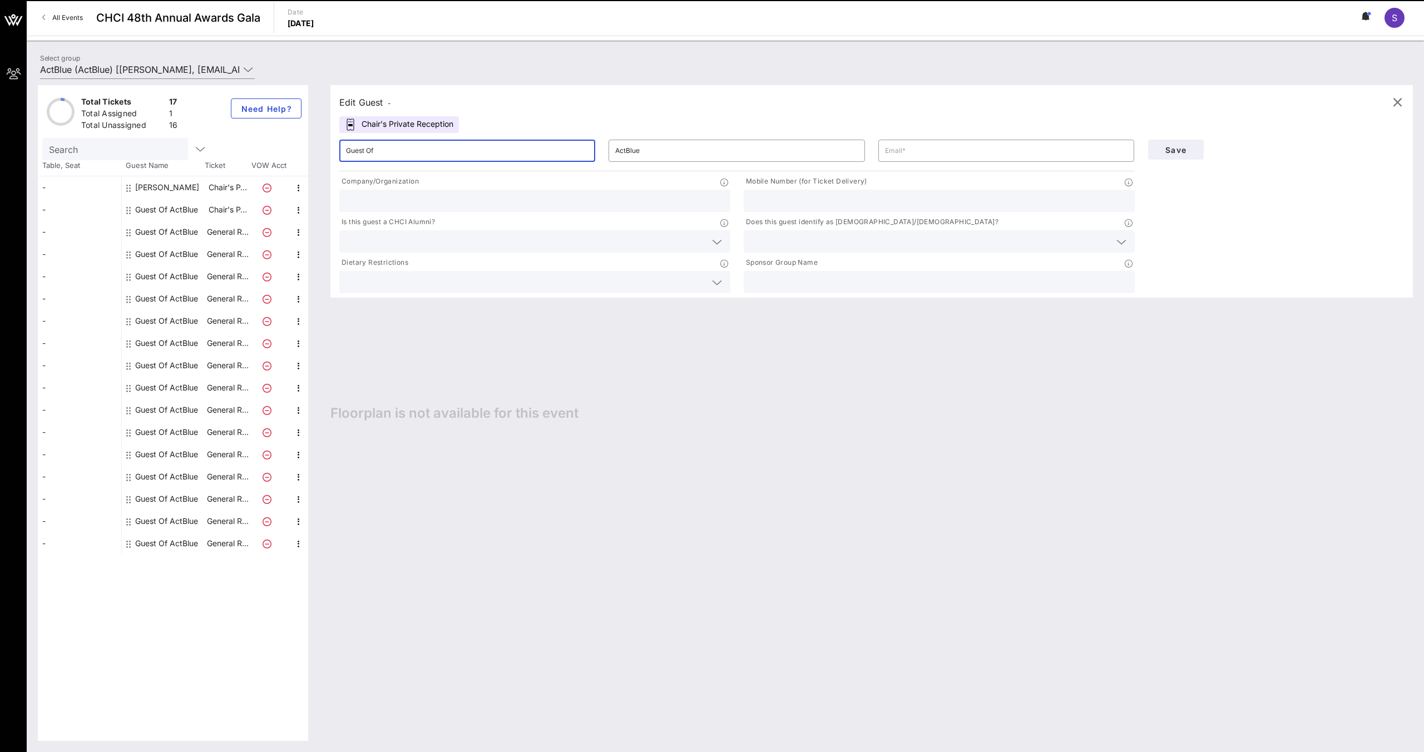
click at [429, 155] on input "Guest Of" at bounding box center [467, 151] width 243 height 18
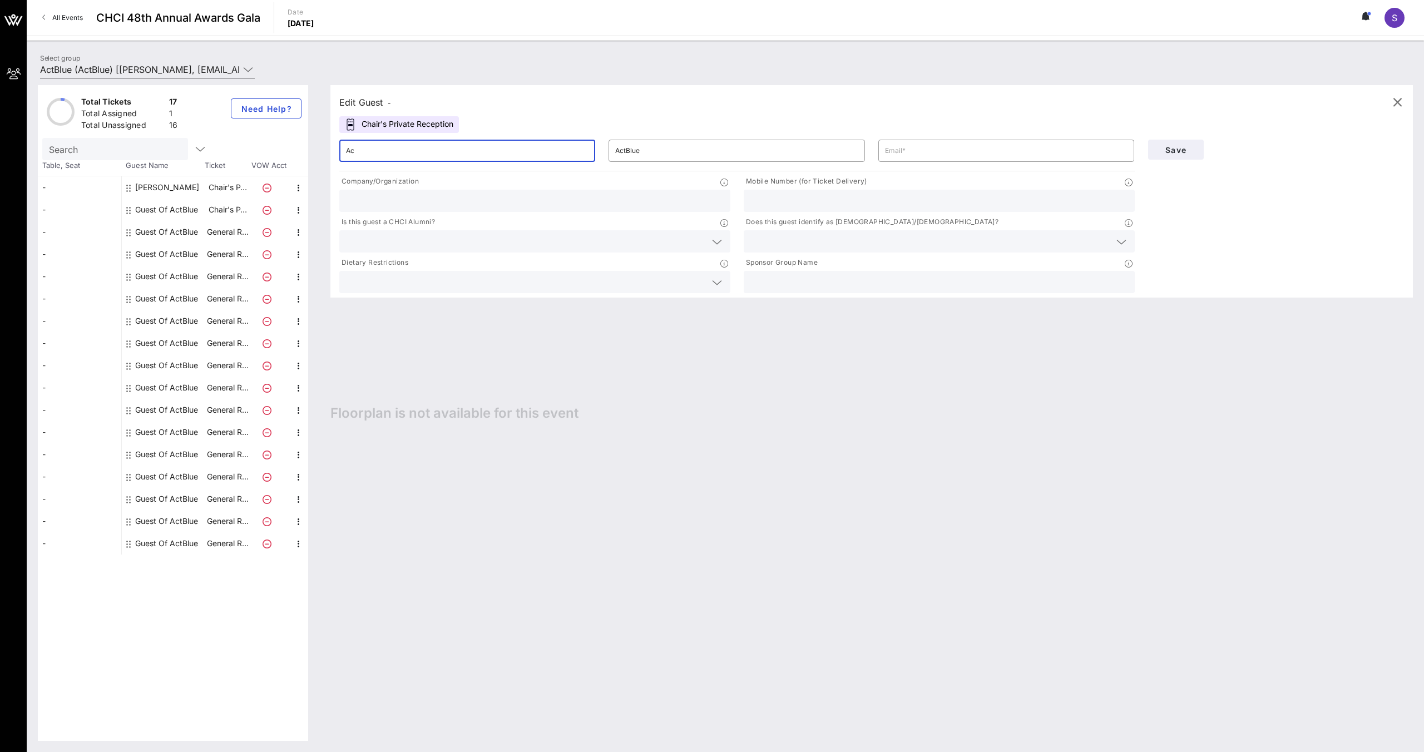
type input "A"
type input "[PERSON_NAME]"
click at [680, 146] on input "ActBlue" at bounding box center [736, 151] width 243 height 18
paste input "[PERSON_NAME]"
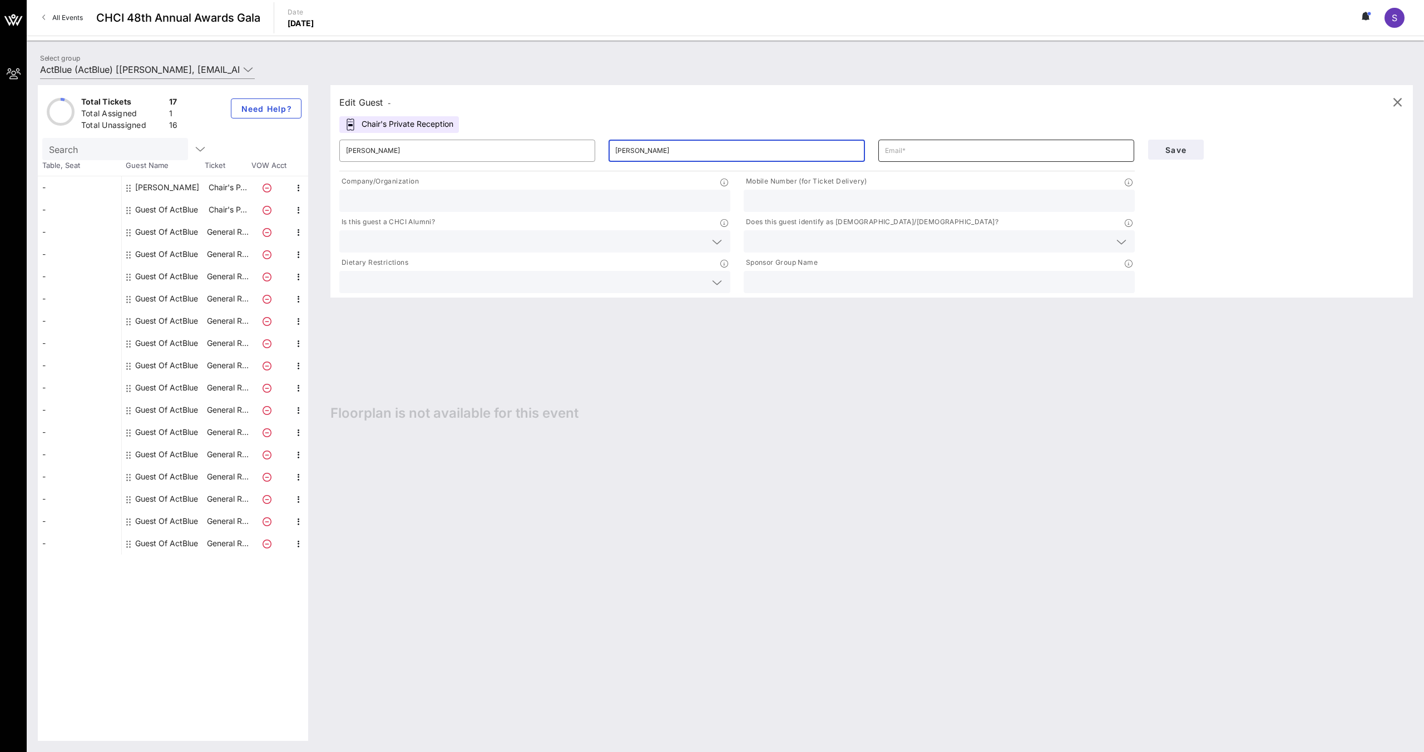
type input "[PERSON_NAME]"
click at [899, 150] on input "text" at bounding box center [1006, 151] width 243 height 18
paste input "[EMAIL_ADDRESS][DOMAIN_NAME]"
type input "[EMAIL_ADDRESS][DOMAIN_NAME]"
click at [590, 199] on input "text" at bounding box center [535, 201] width 378 height 14
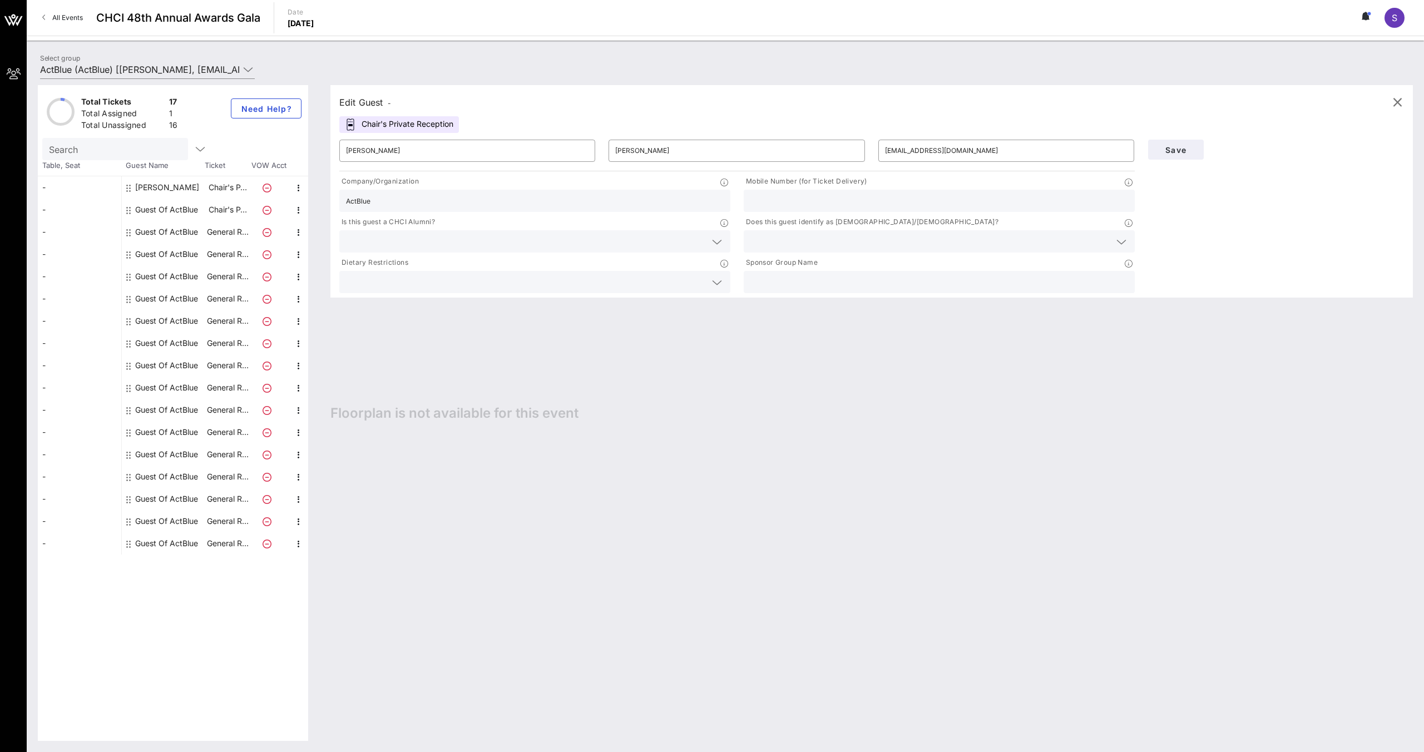
type input "ActBlue"
click at [692, 287] on input "text" at bounding box center [526, 282] width 360 height 14
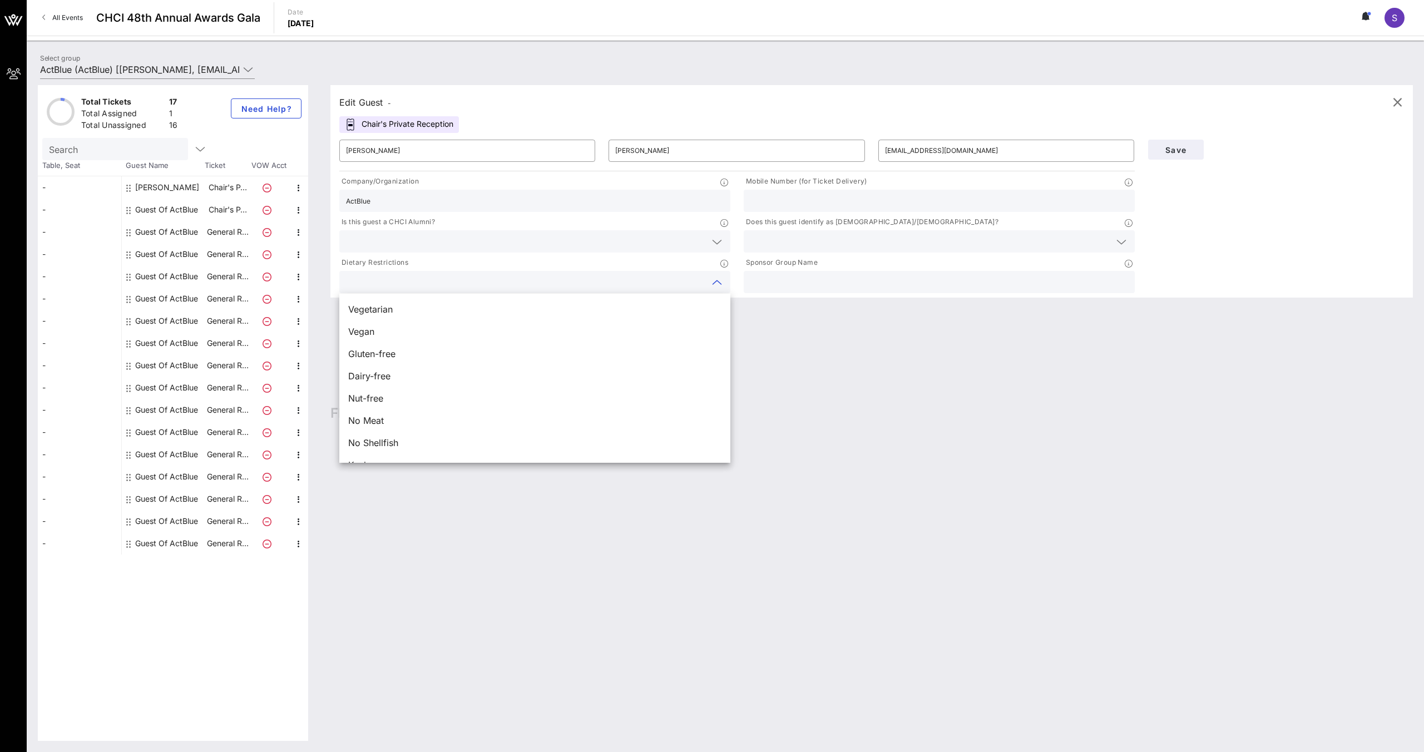
click at [797, 273] on div at bounding box center [939, 282] width 378 height 22
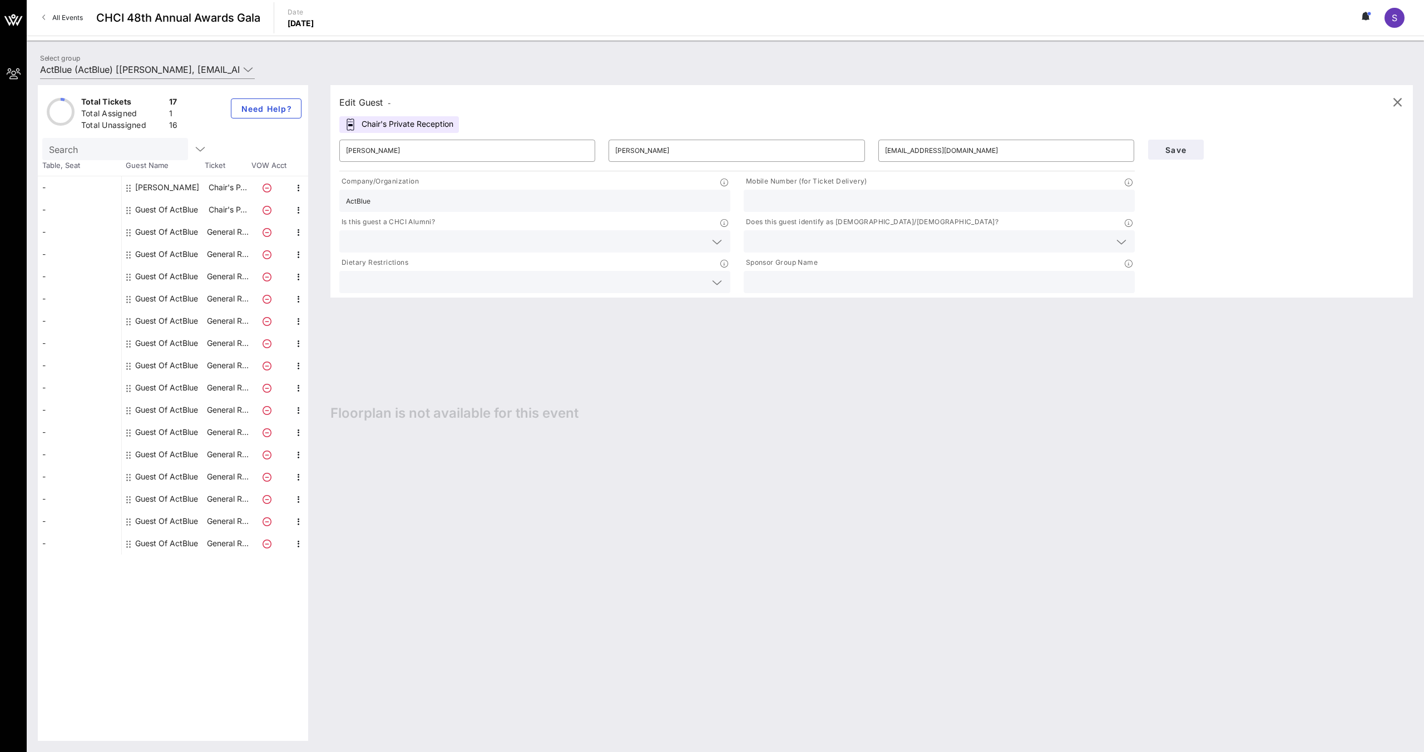
paste input "[EMAIL_ADDRESS][DOMAIN_NAME]"
type input "[EMAIL_ADDRESS][DOMAIN_NAME]"
click at [822, 245] on input "text" at bounding box center [930, 241] width 360 height 14
click at [812, 253] on div "Yes" at bounding box center [939, 246] width 391 height 22
click at [806, 212] on div "Mobile Number (for Ticket Delivery)" at bounding box center [939, 194] width 404 height 41
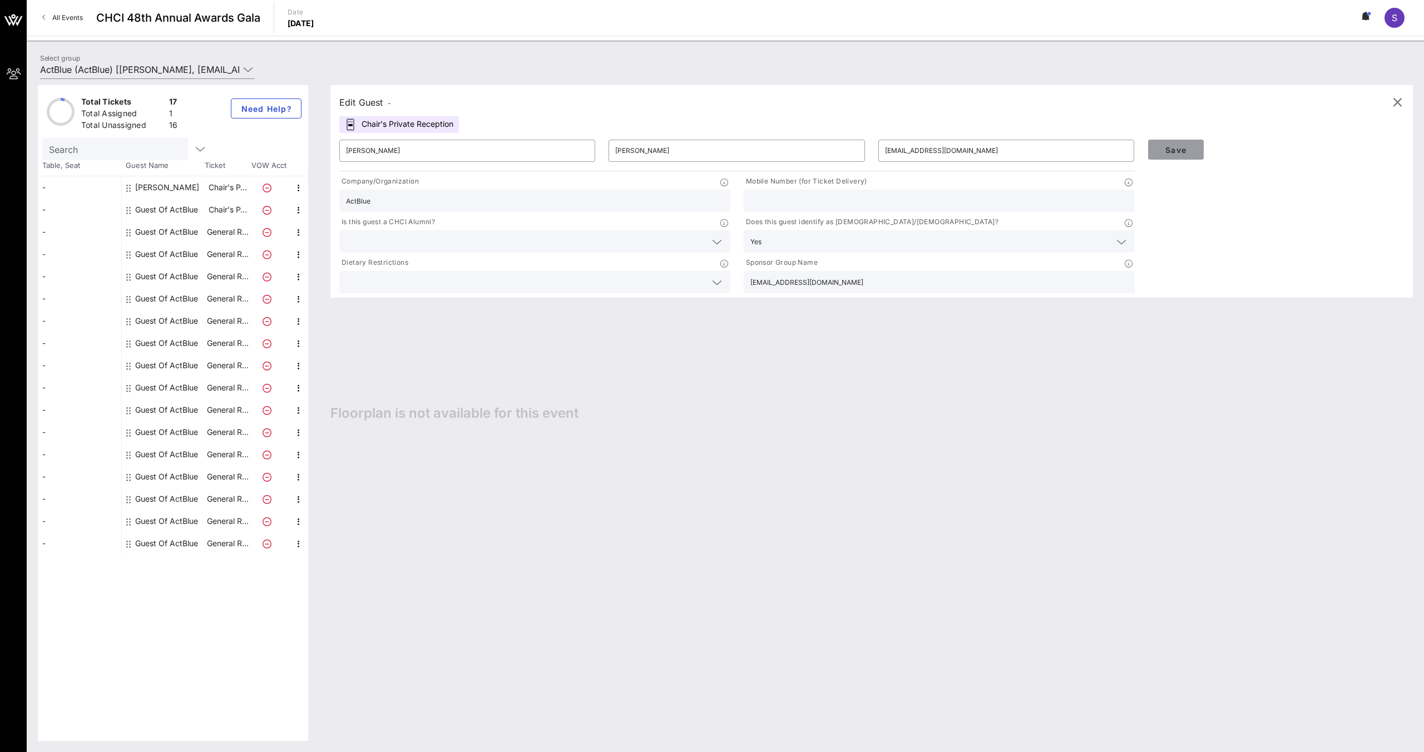
click at [1179, 144] on button "Save" at bounding box center [1176, 150] width 56 height 20
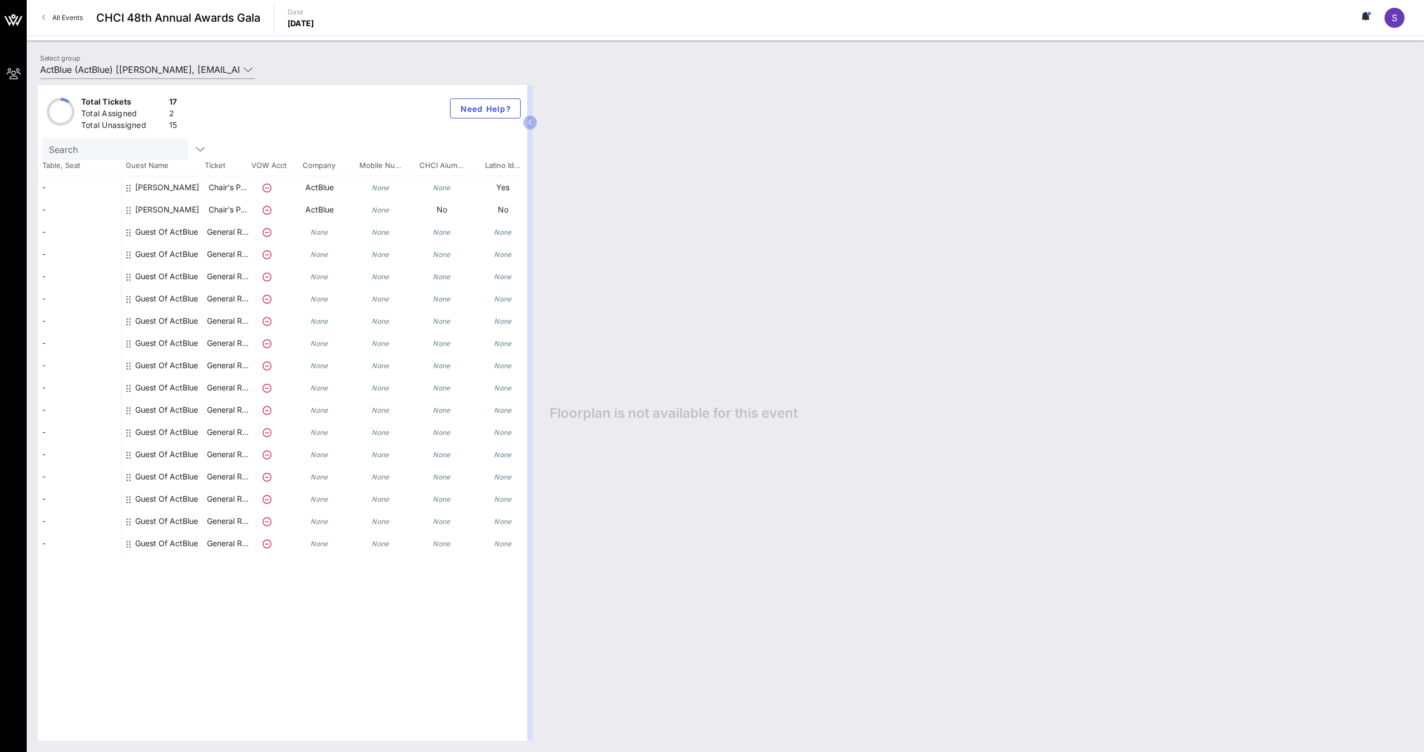
click at [265, 190] on icon at bounding box center [267, 188] width 9 height 9
click at [231, 189] on p "Chair's P…" at bounding box center [227, 187] width 44 height 22
click at [131, 191] on div at bounding box center [129, 191] width 7 height 31
click at [142, 184] on div "[PERSON_NAME]" at bounding box center [167, 191] width 64 height 31
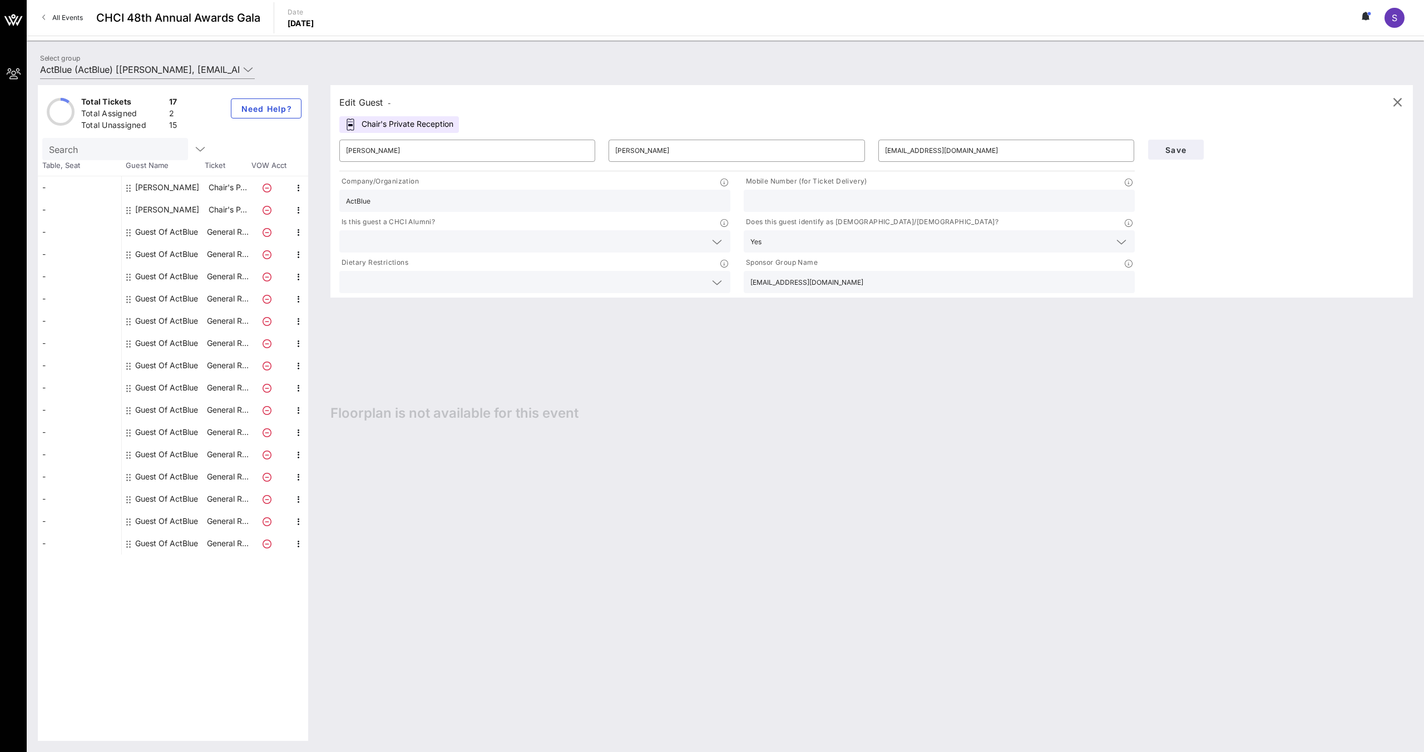
click at [521, 248] on input "text" at bounding box center [526, 241] width 360 height 14
click at [511, 270] on div "No" at bounding box center [534, 268] width 391 height 22
click at [1145, 147] on div "Save" at bounding box center [1276, 149] width 270 height 33
click at [1172, 147] on span "Save" at bounding box center [1176, 149] width 38 height 9
